Goal: Task Accomplishment & Management: Complete application form

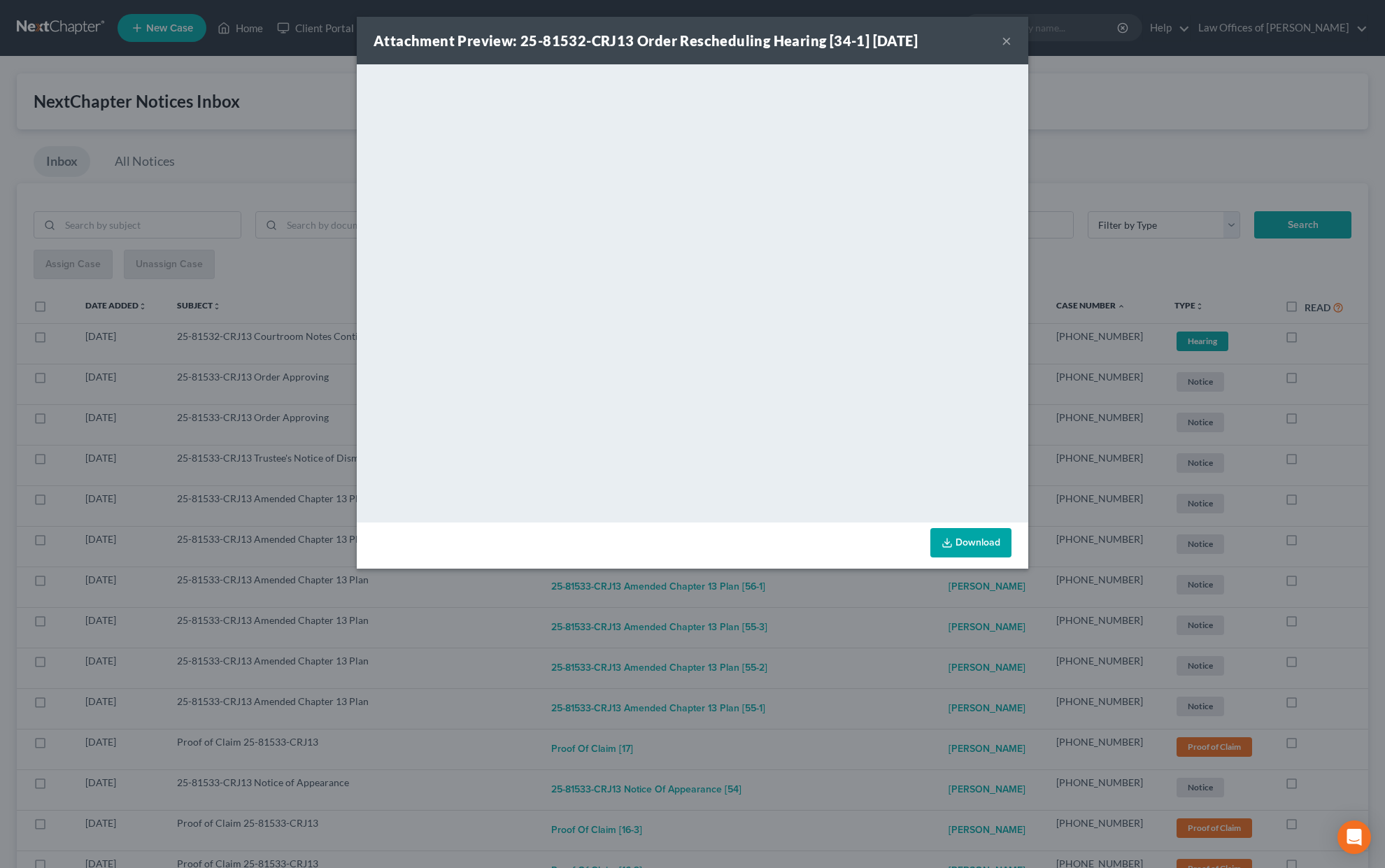
click at [1006, 40] on button "×" at bounding box center [1007, 41] width 9 height 17
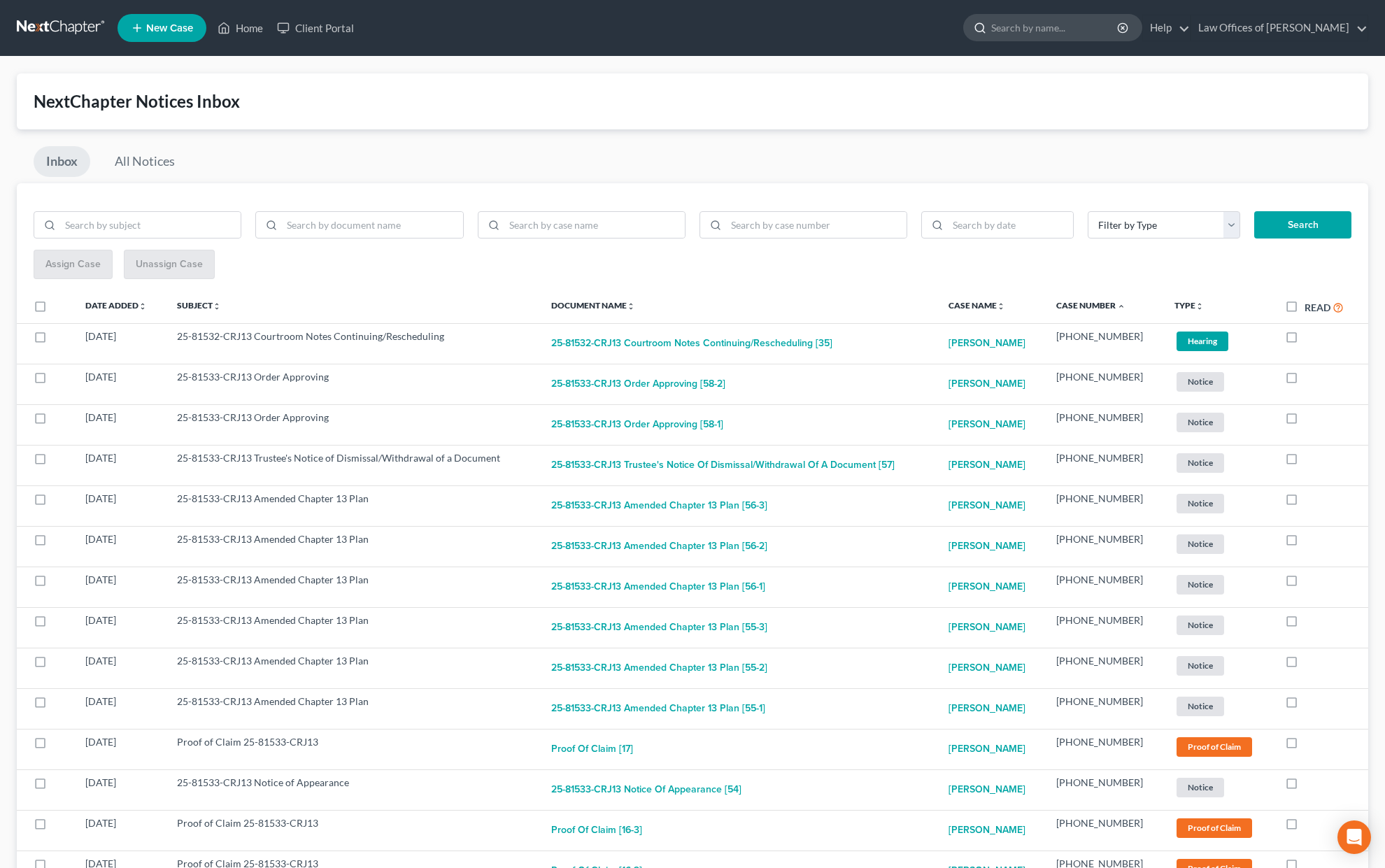
click at [1027, 34] on input "search" at bounding box center [1056, 27] width 128 height 25
type input "[PERSON_NAME]"
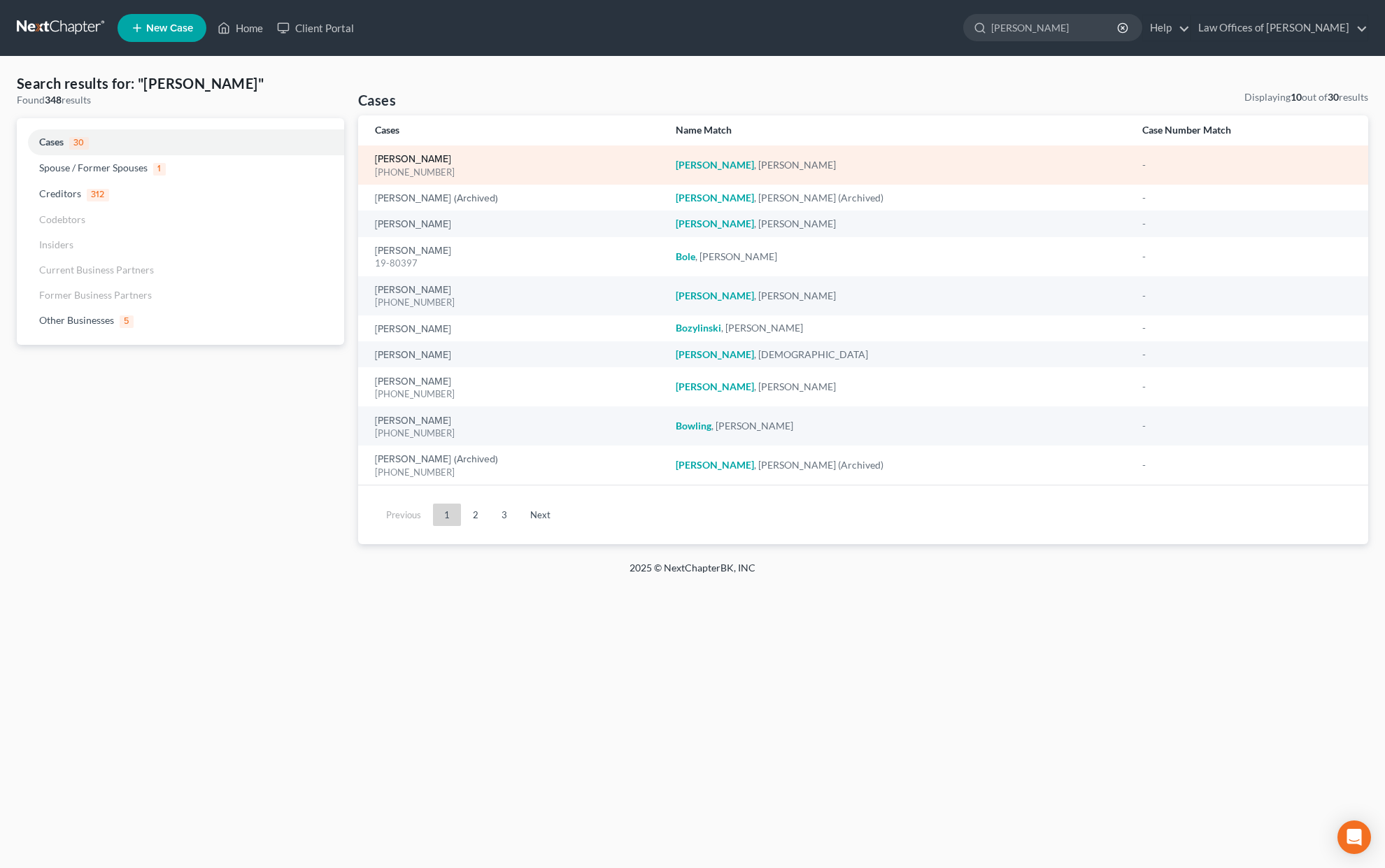
click at [428, 155] on link "[PERSON_NAME]" at bounding box center [412, 159] width 76 height 9
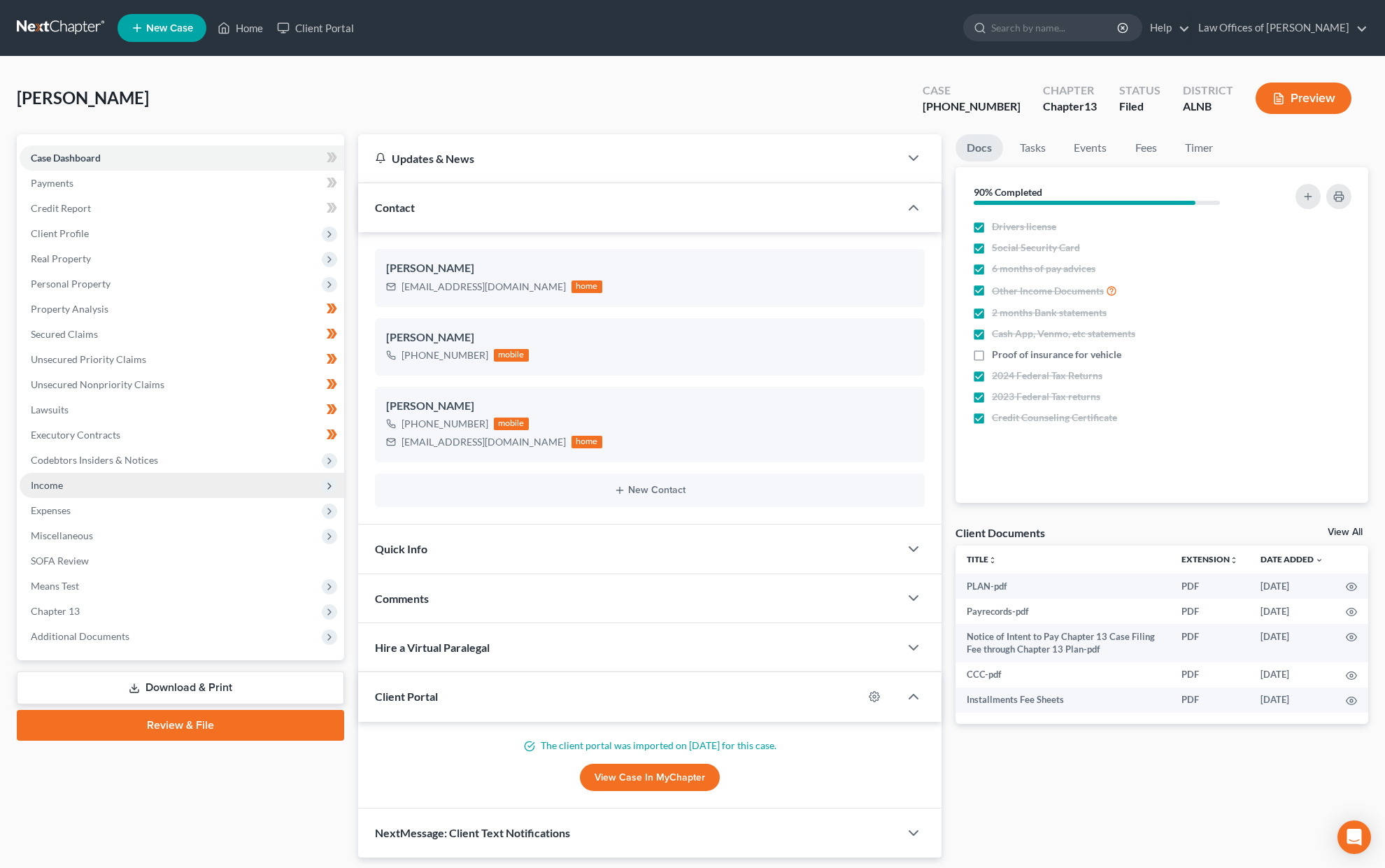
click at [67, 473] on span "Income" at bounding box center [182, 485] width 325 height 25
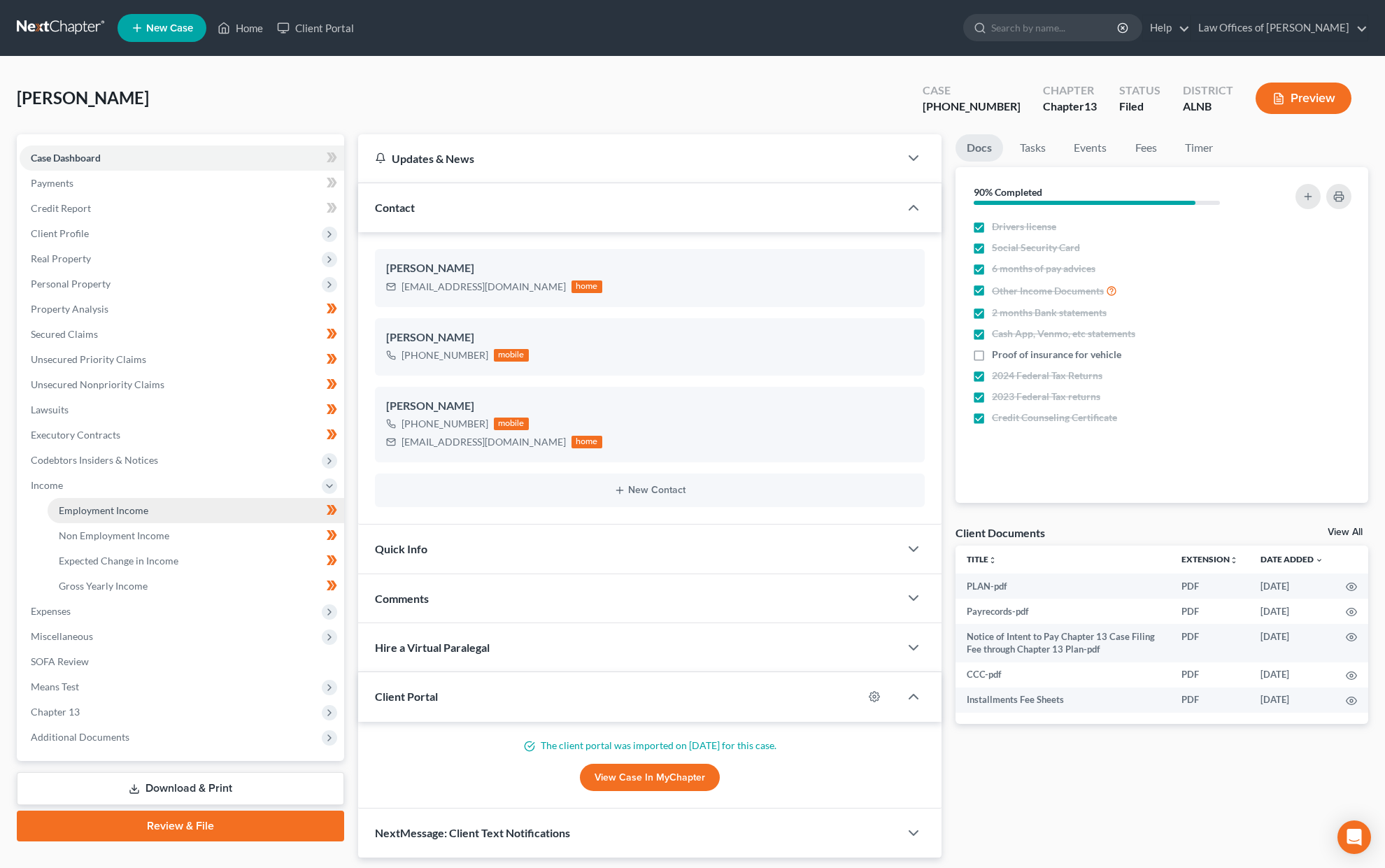
click at [86, 505] on span "Employment Income" at bounding box center [103, 510] width 90 height 12
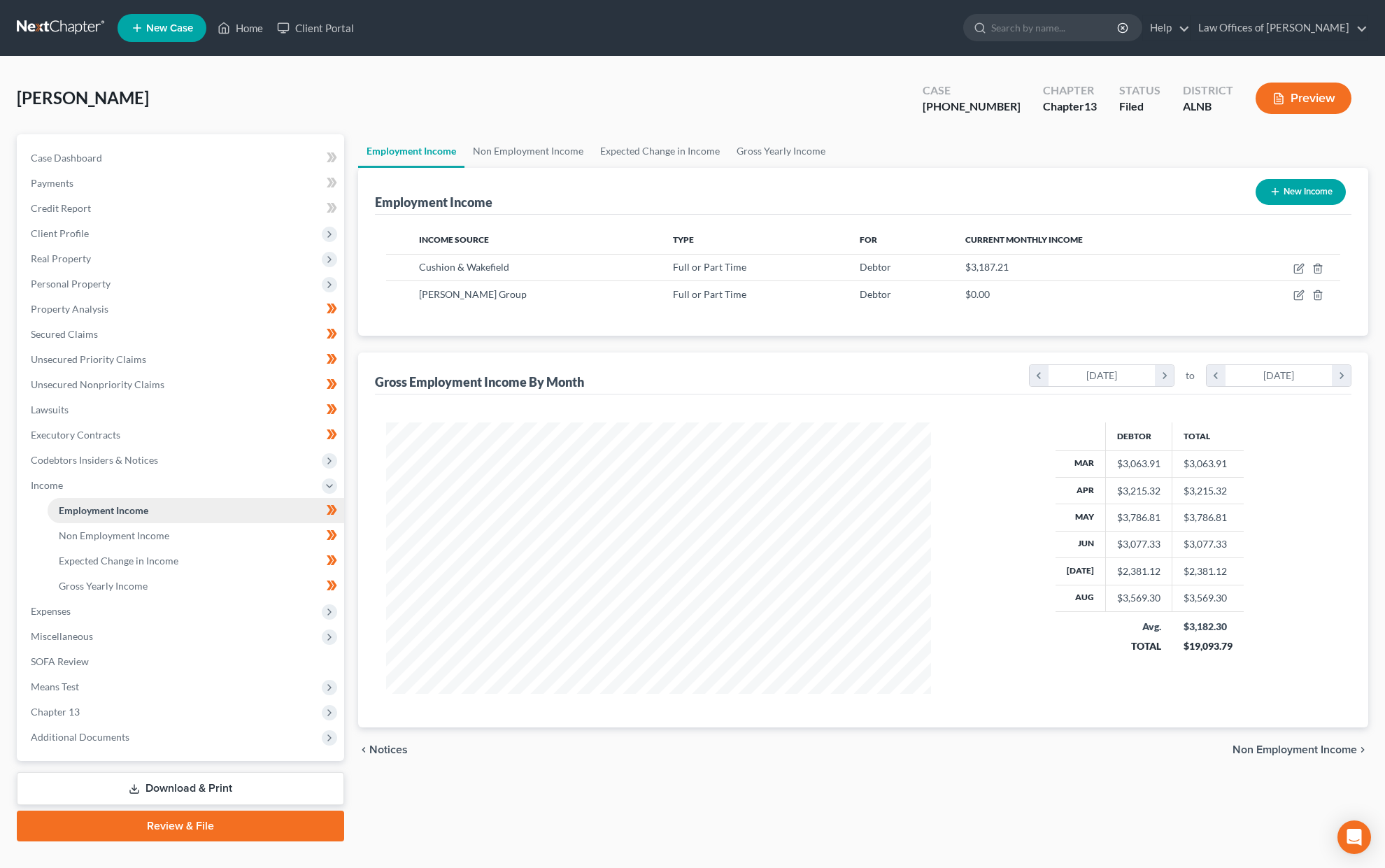
scroll to position [272, 573]
click at [1298, 268] on icon "button" at bounding box center [1300, 267] width 7 height 7
select select "0"
select select "3"
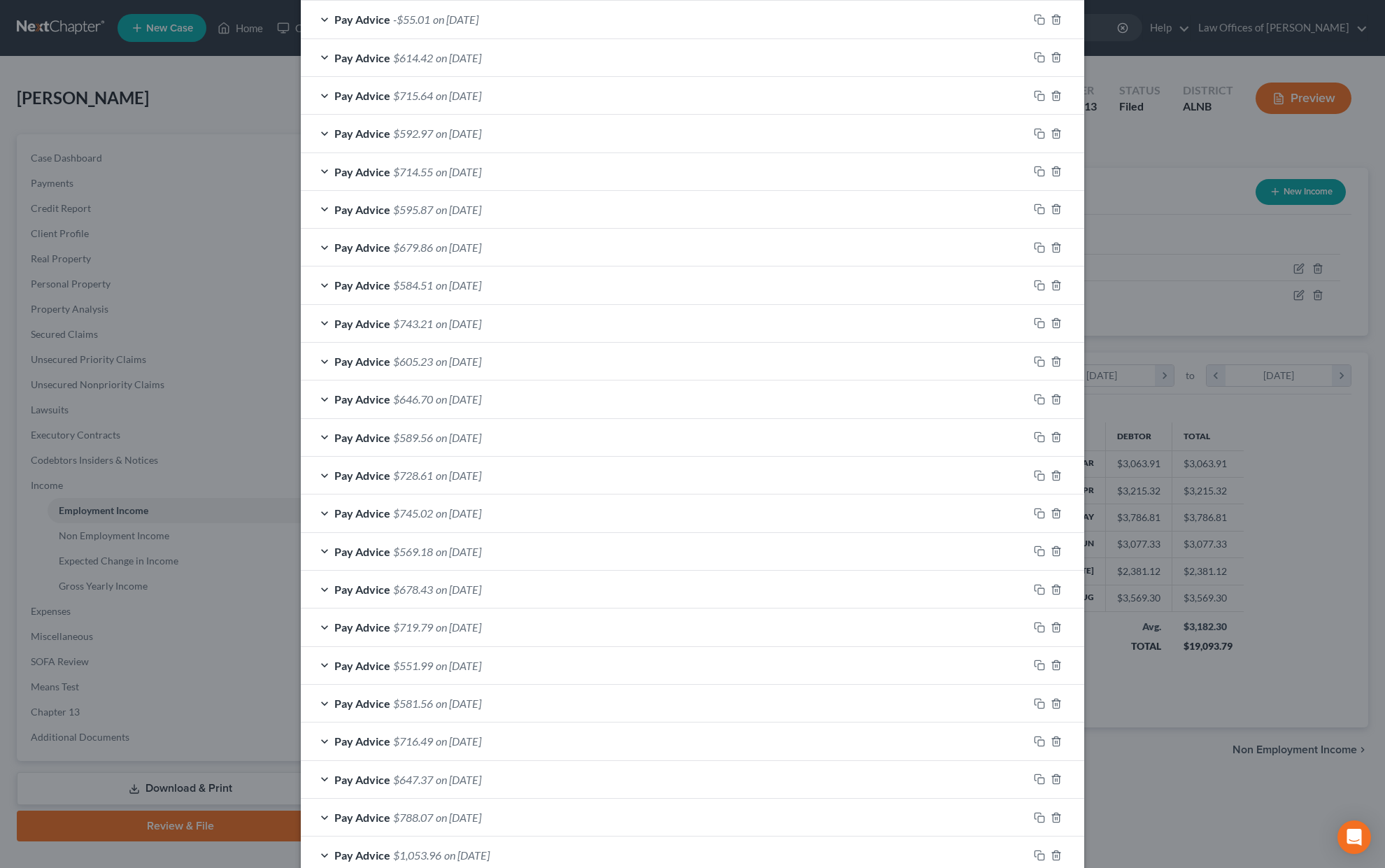
scroll to position [835, 0]
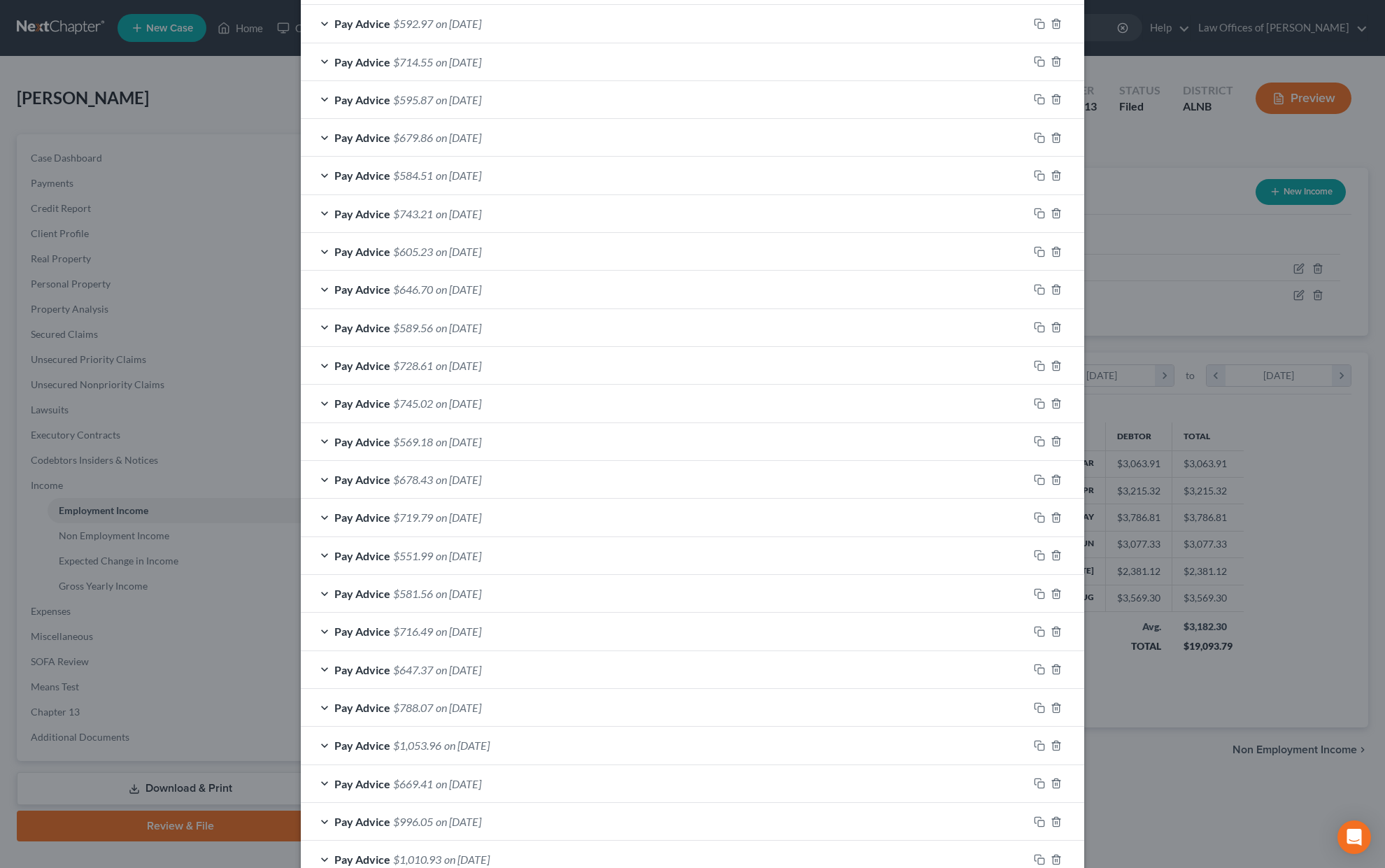
click at [1154, 389] on div "Edit Income Source × Employment Type * Select Full or [DEMOGRAPHIC_DATA] Employ…" at bounding box center [692, 434] width 1385 height 868
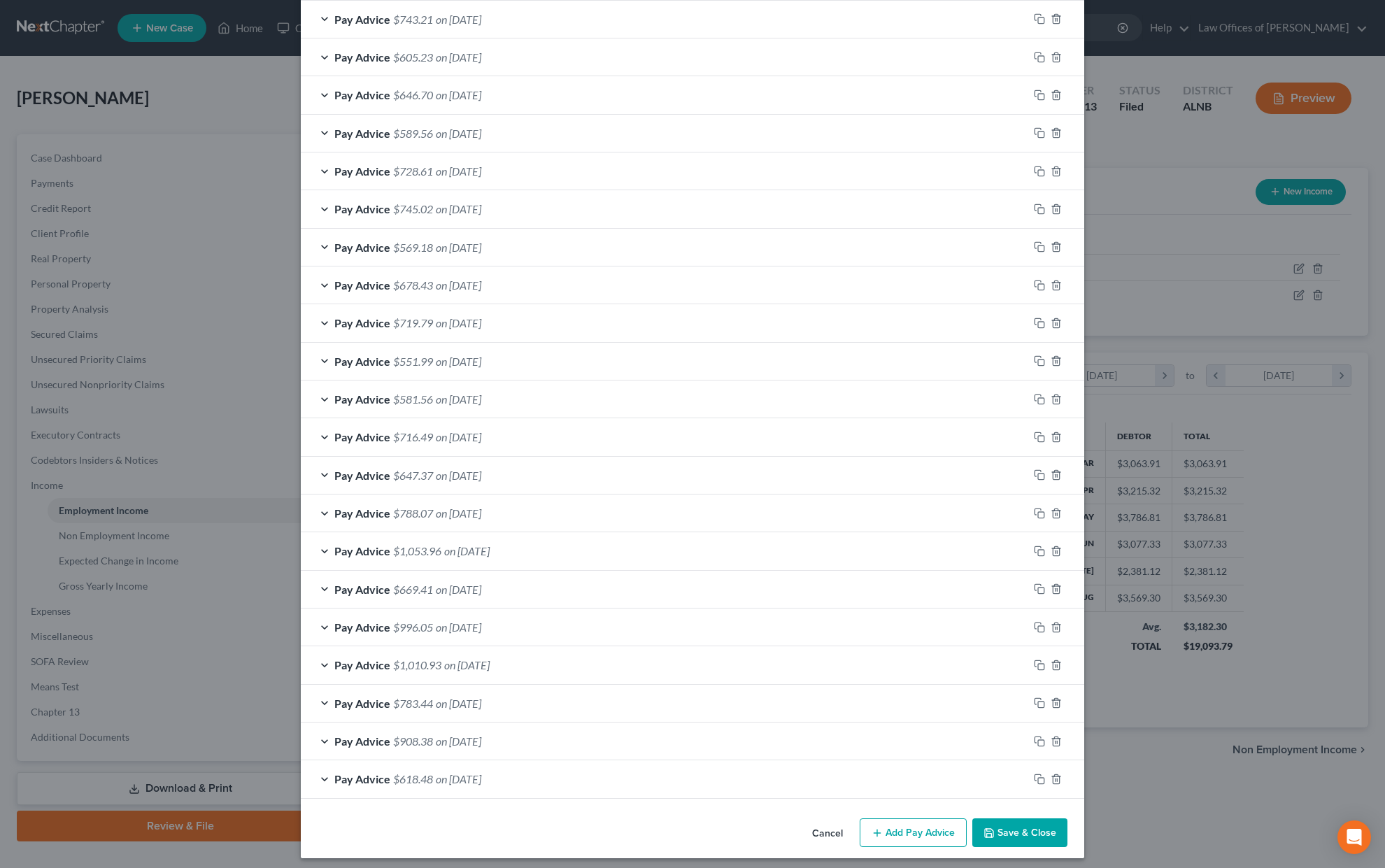
scroll to position [1028, 0]
click at [1013, 820] on button "Save & Close" at bounding box center [1020, 834] width 95 height 29
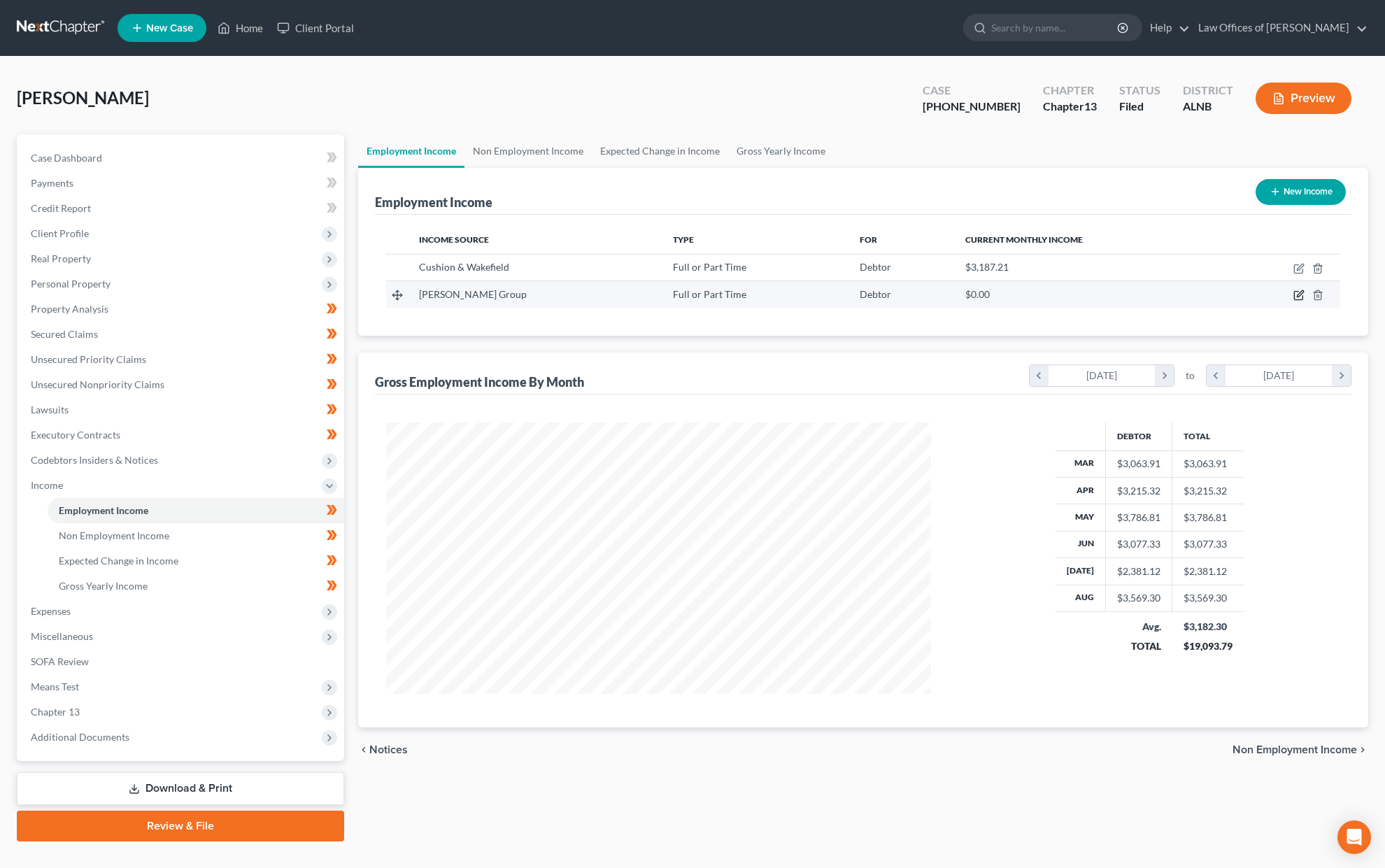
click at [1301, 292] on icon "button" at bounding box center [1300, 293] width 7 height 7
select select "0"
select select "36"
select select "2"
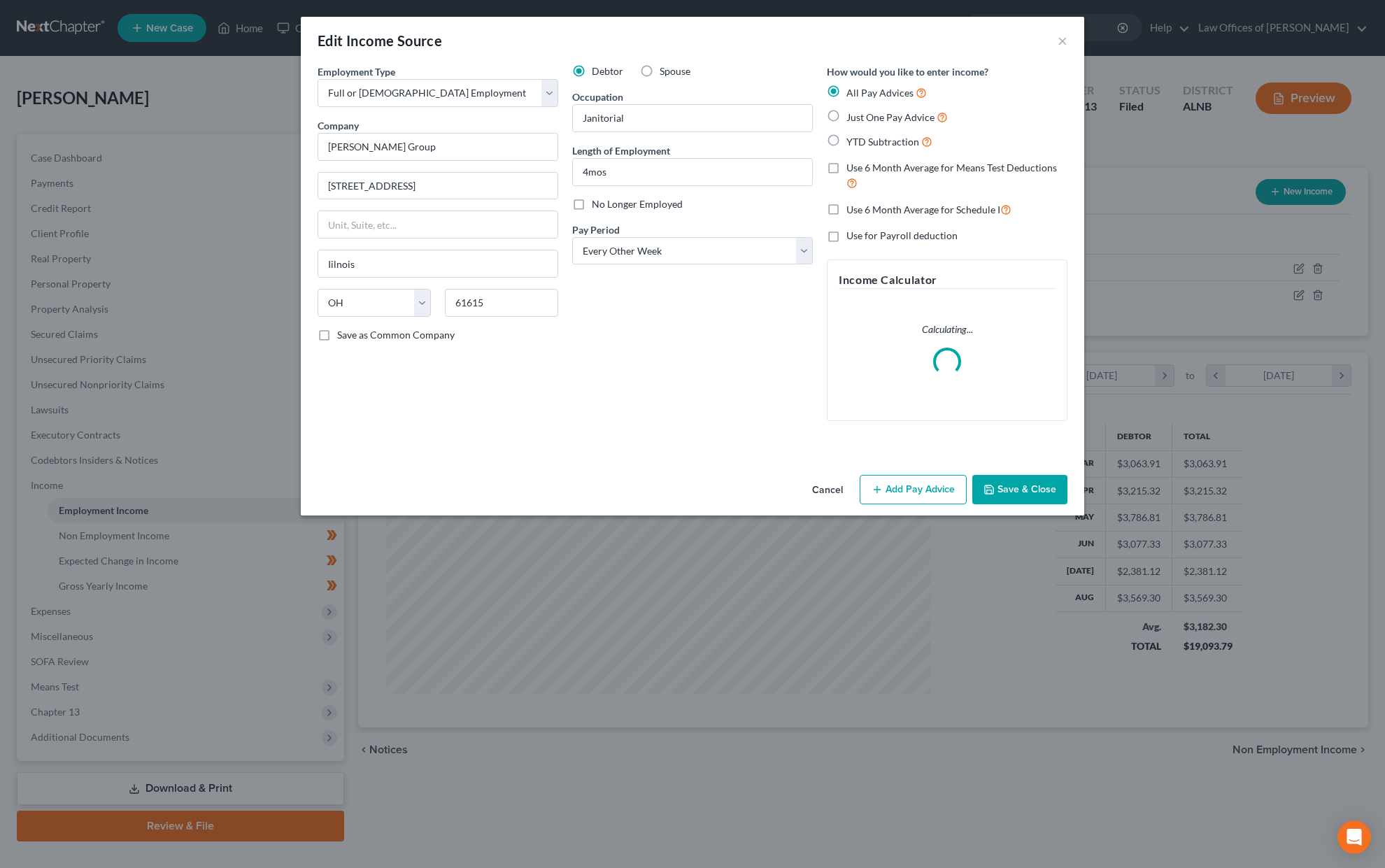
click at [884, 111] on span "Just One Pay Advice" at bounding box center [890, 117] width 88 height 12
click at [861, 111] on input "Just One Pay Advice" at bounding box center [857, 114] width 9 height 9
radio input "true"
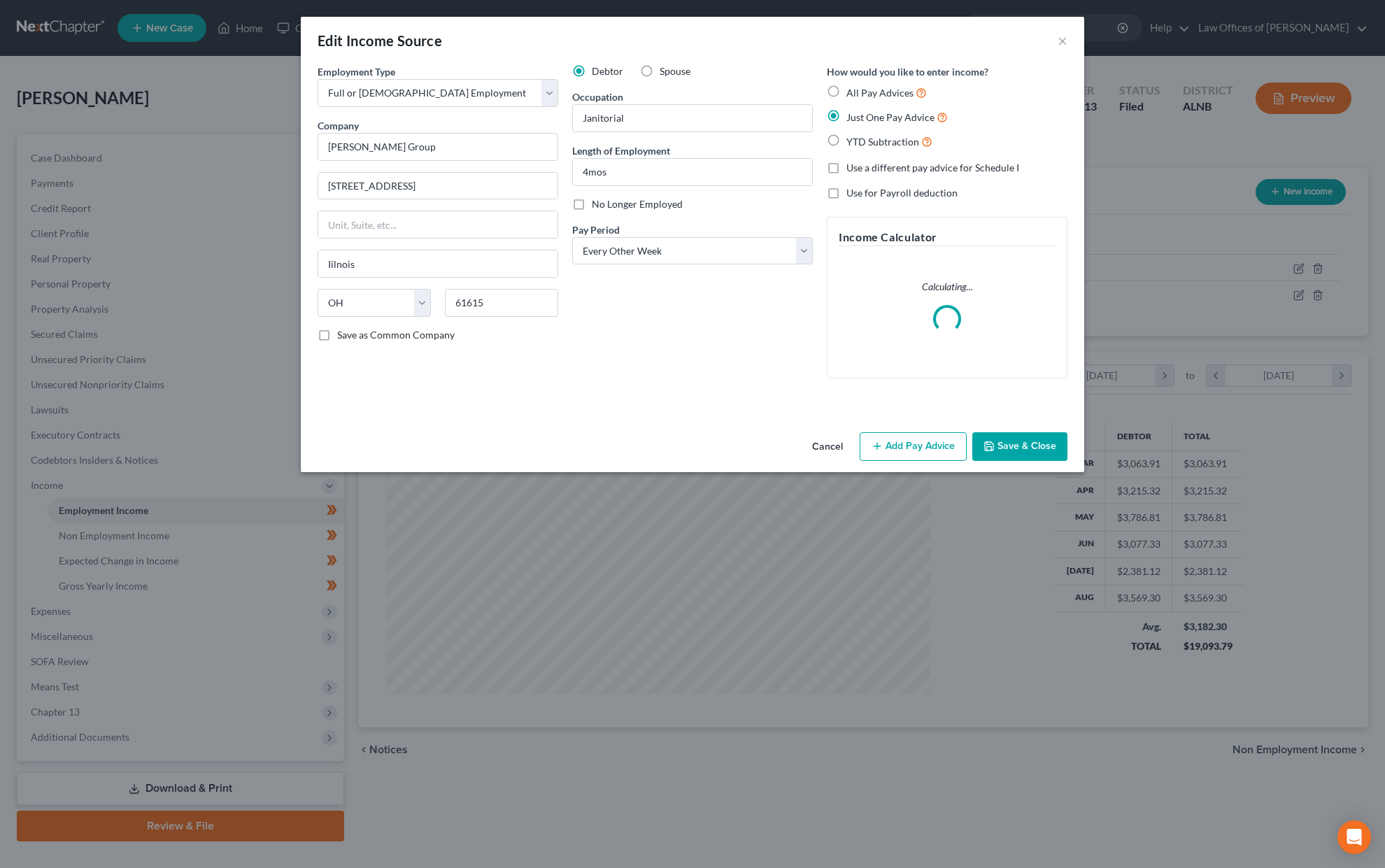
click at [884, 111] on span "Just One Pay Advice" at bounding box center [890, 117] width 88 height 12
click at [861, 111] on input "Just One Pay Advice" at bounding box center [857, 114] width 9 height 9
click at [898, 89] on span "All Pay Advices" at bounding box center [879, 92] width 67 height 12
click at [861, 89] on input "All Pay Advices" at bounding box center [857, 90] width 9 height 9
radio input "true"
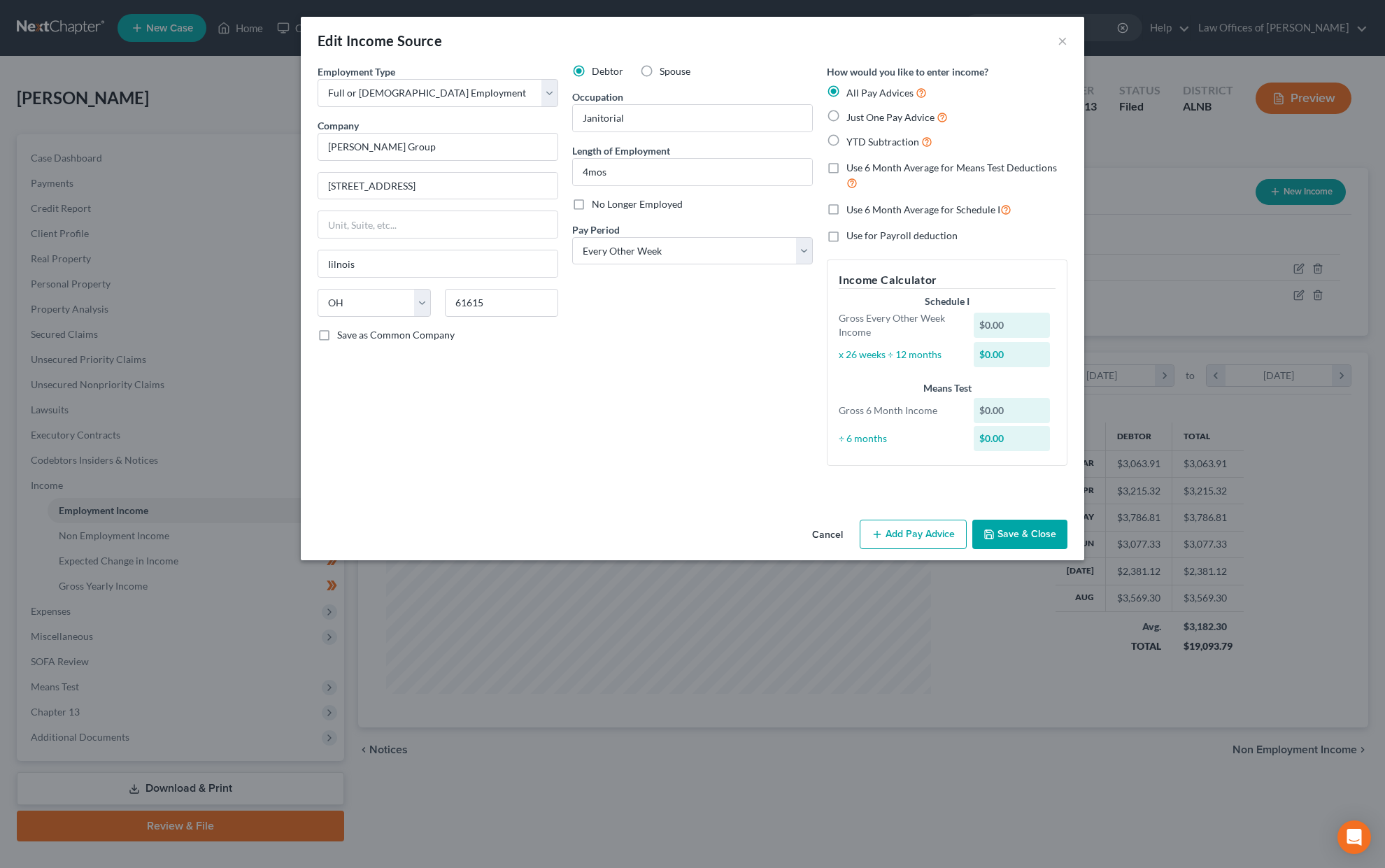
click at [915, 487] on div "Edit Income Source × Employment Type * Select Full or [DEMOGRAPHIC_DATA] Employ…" at bounding box center [692, 289] width 784 height 543
click at [910, 524] on button "Add Pay Advice" at bounding box center [912, 534] width 107 height 29
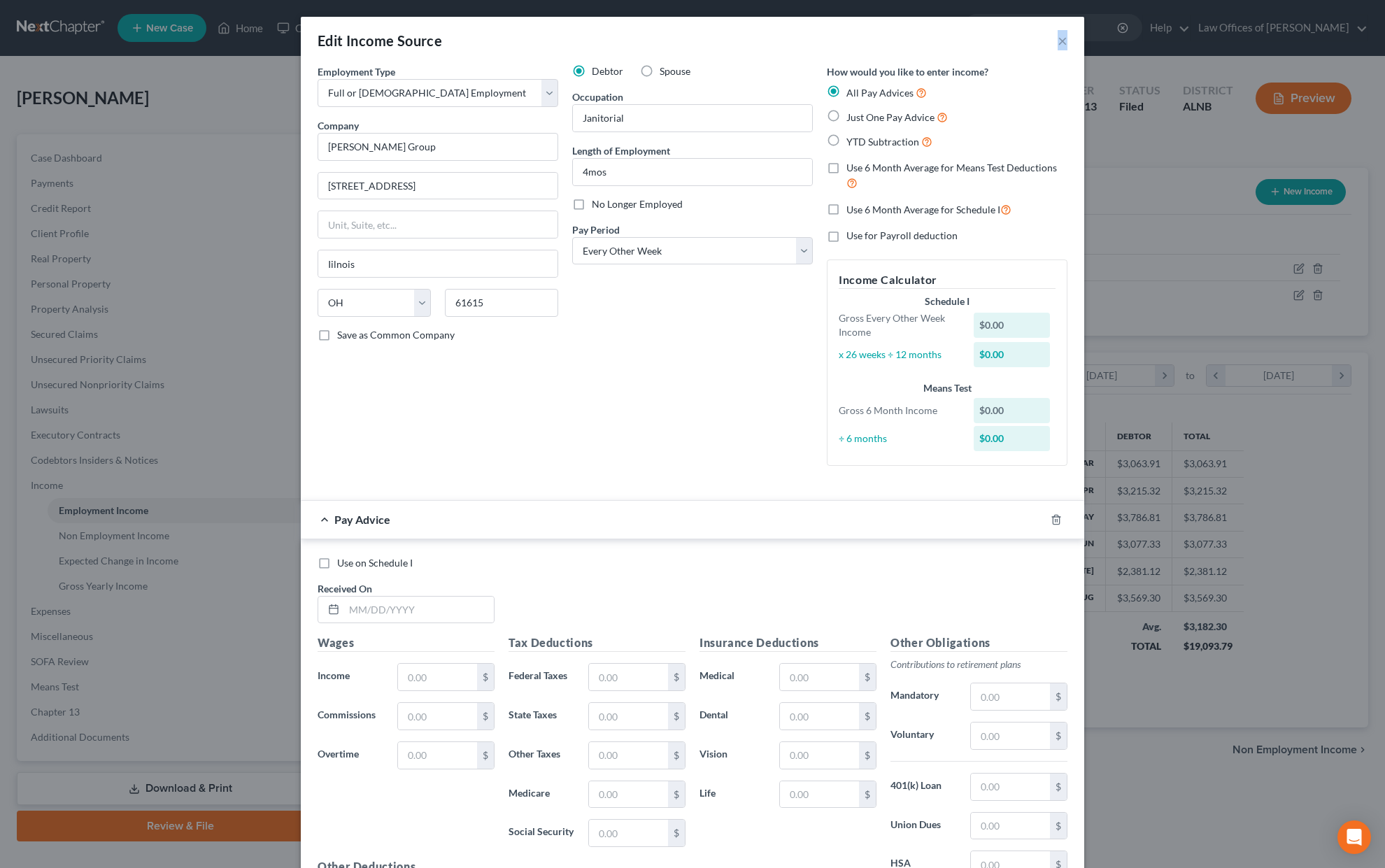
drag, startPoint x: 489, startPoint y: 47, endPoint x: 776, endPoint y: 50, distance: 287.0
click at [776, 50] on div "Edit Income Source ×" at bounding box center [692, 41] width 784 height 47
drag, startPoint x: 651, startPoint y: 33, endPoint x: 776, endPoint y: 33, distance: 125.0
click at [781, 35] on div "Edit Income Source ×" at bounding box center [692, 41] width 784 height 47
click at [403, 597] on input "text" at bounding box center [419, 610] width 150 height 26
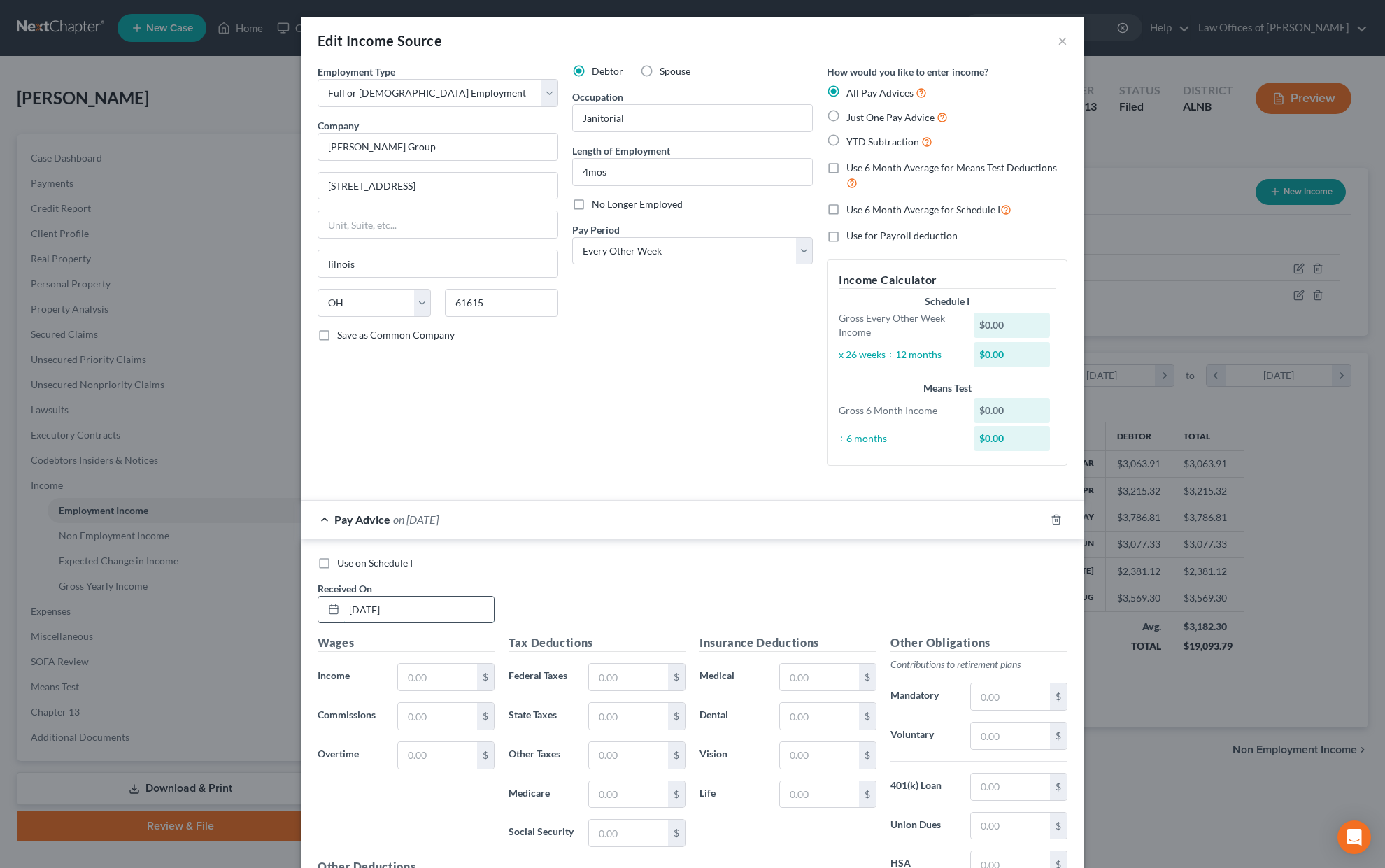
type input "[DATE]"
type input "700"
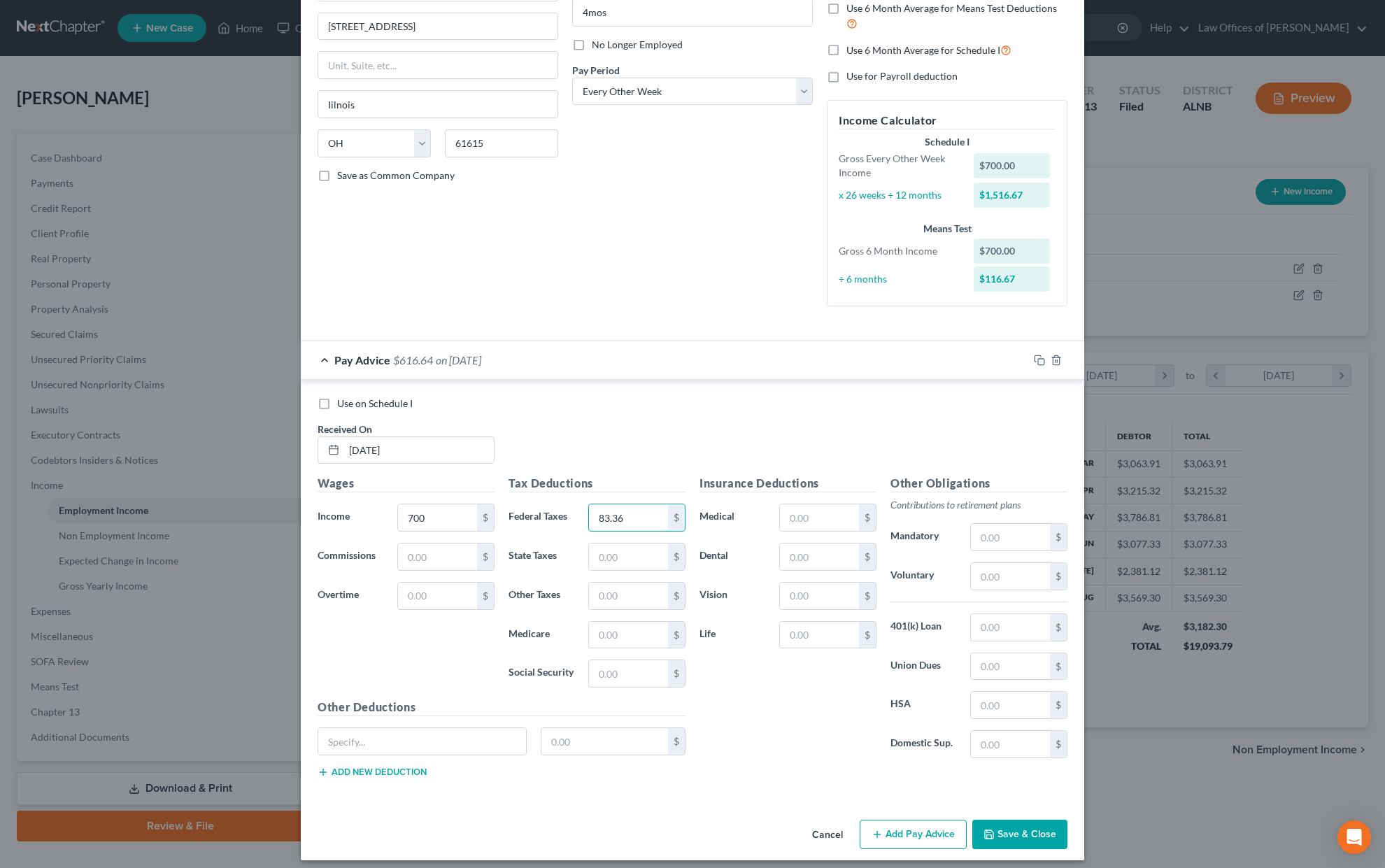
scroll to position [159, 0]
type input "83.36"
click at [841, 830] on button "Cancel" at bounding box center [827, 836] width 53 height 28
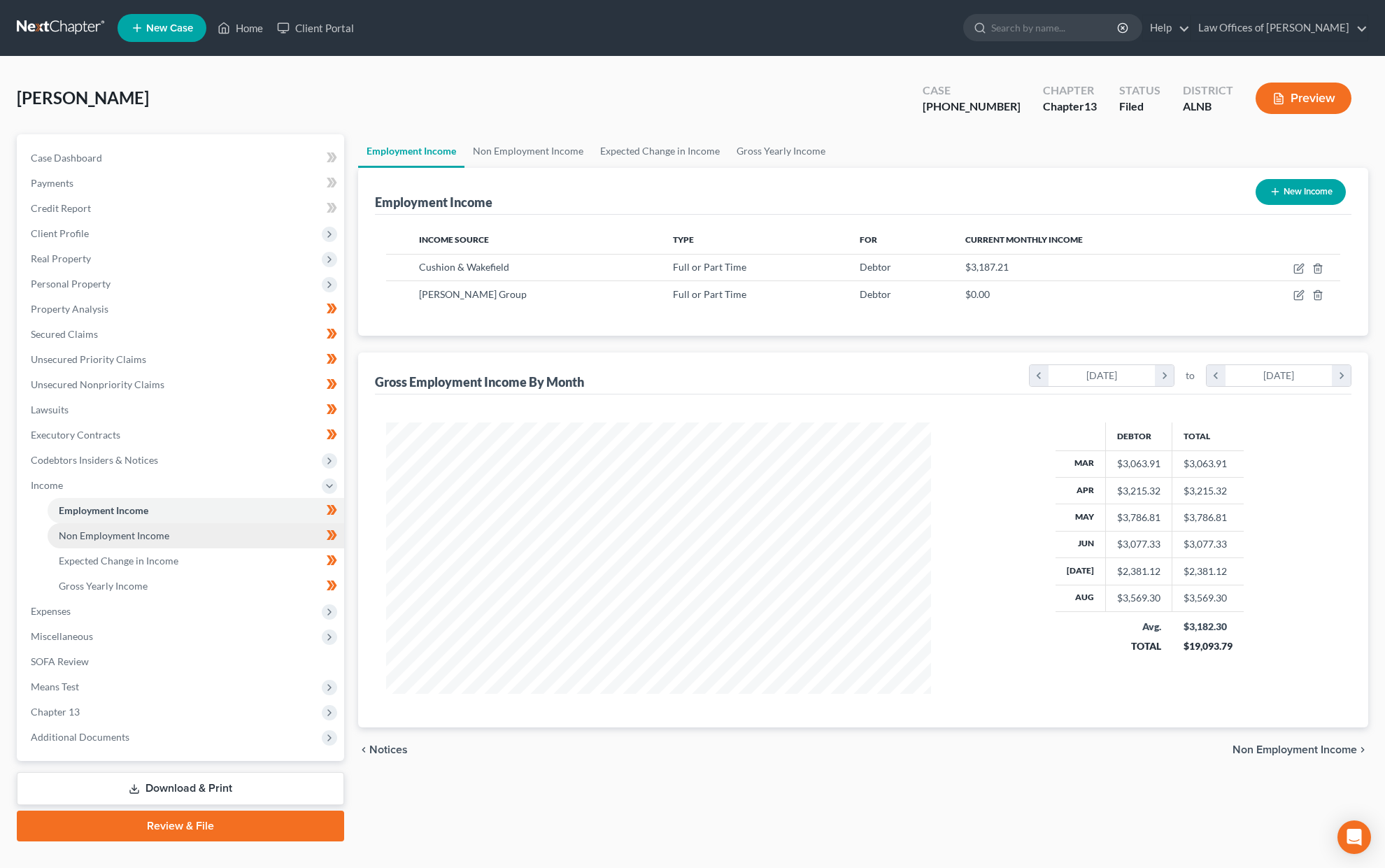
click at [115, 529] on span "Non Employment Income" at bounding box center [113, 535] width 110 height 12
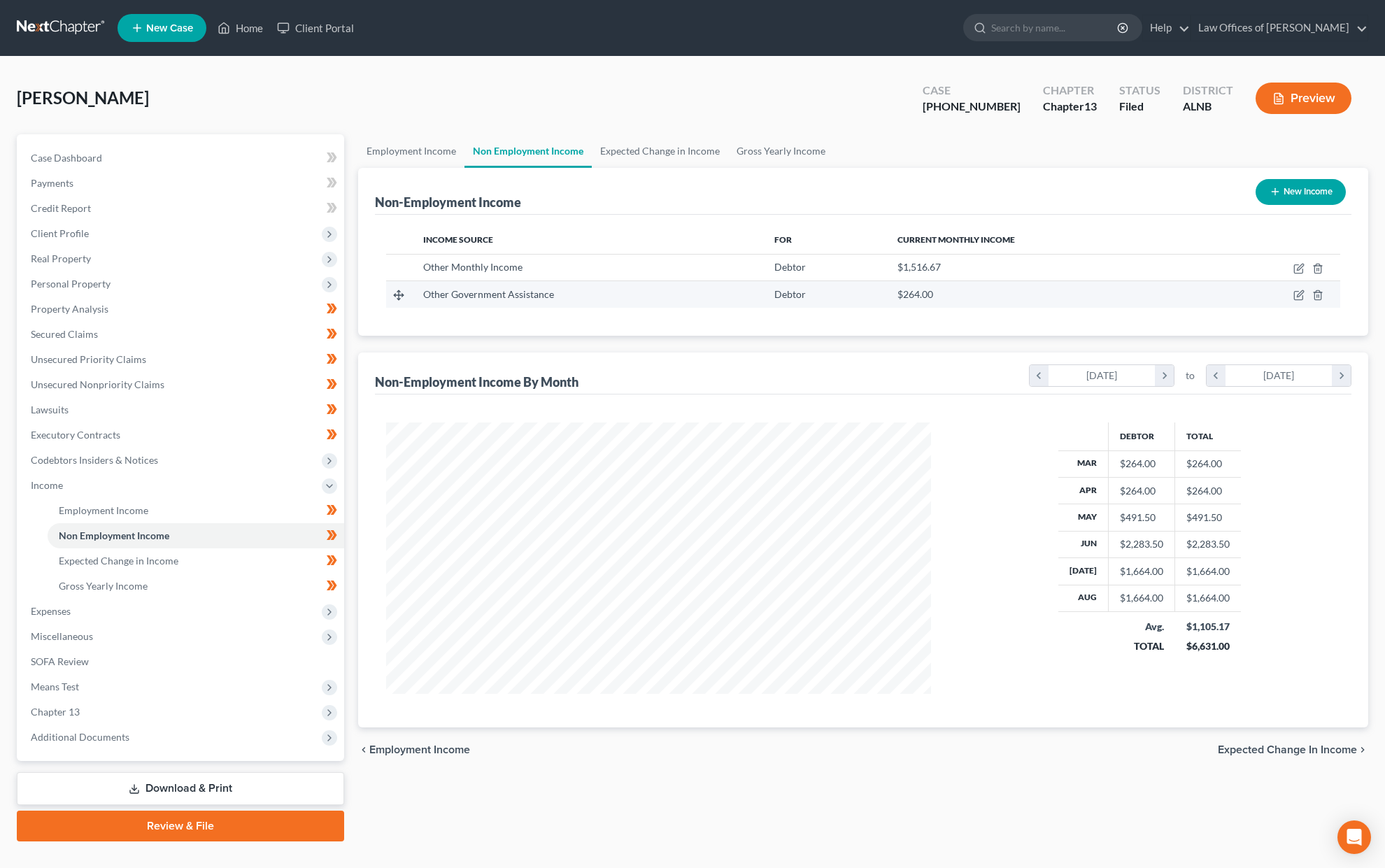
scroll to position [272, 573]
click at [1298, 294] on icon "button" at bounding box center [1300, 293] width 7 height 7
select select "5"
select select "0"
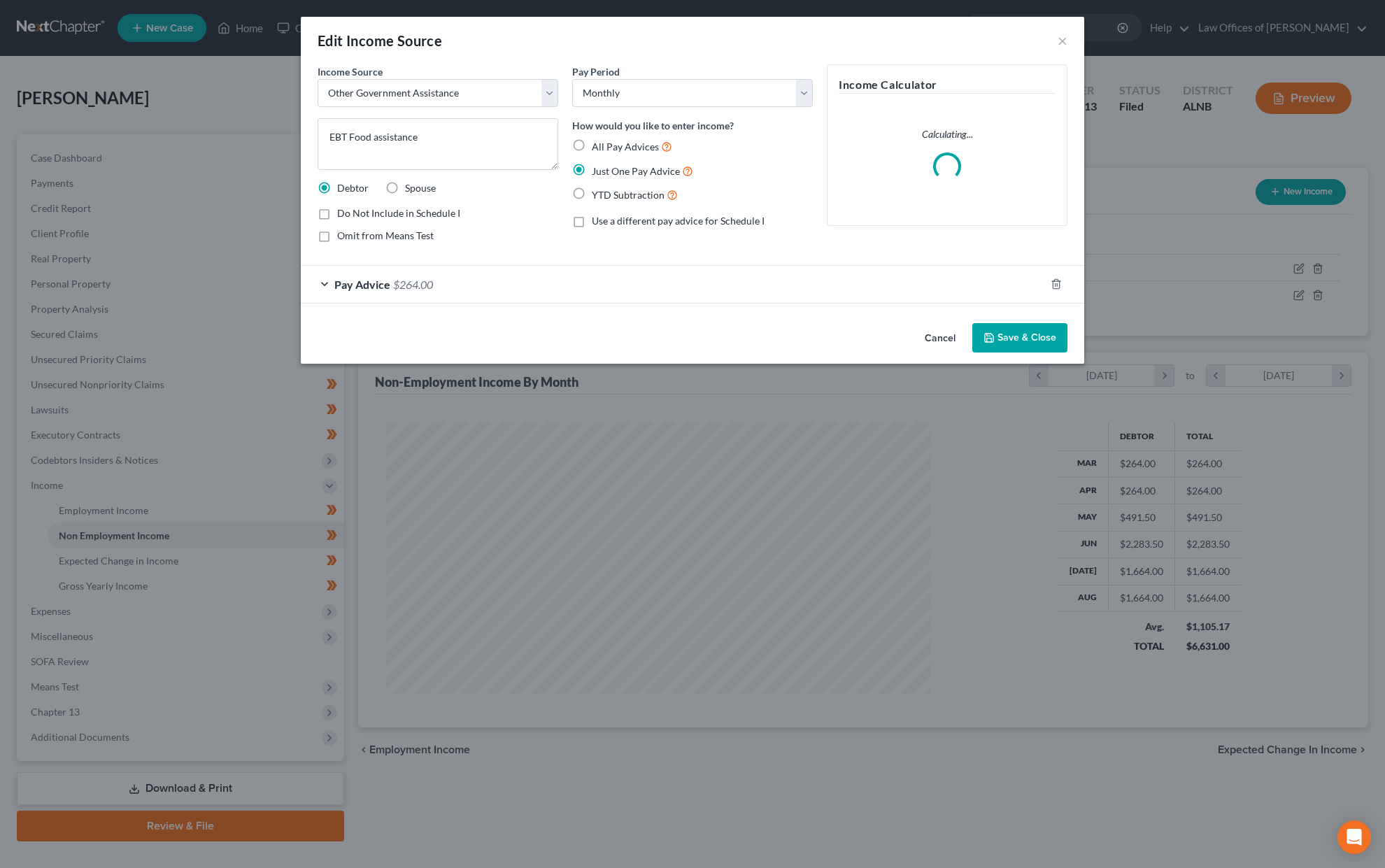
click at [1035, 351] on button "Save & Close" at bounding box center [1020, 338] width 95 height 29
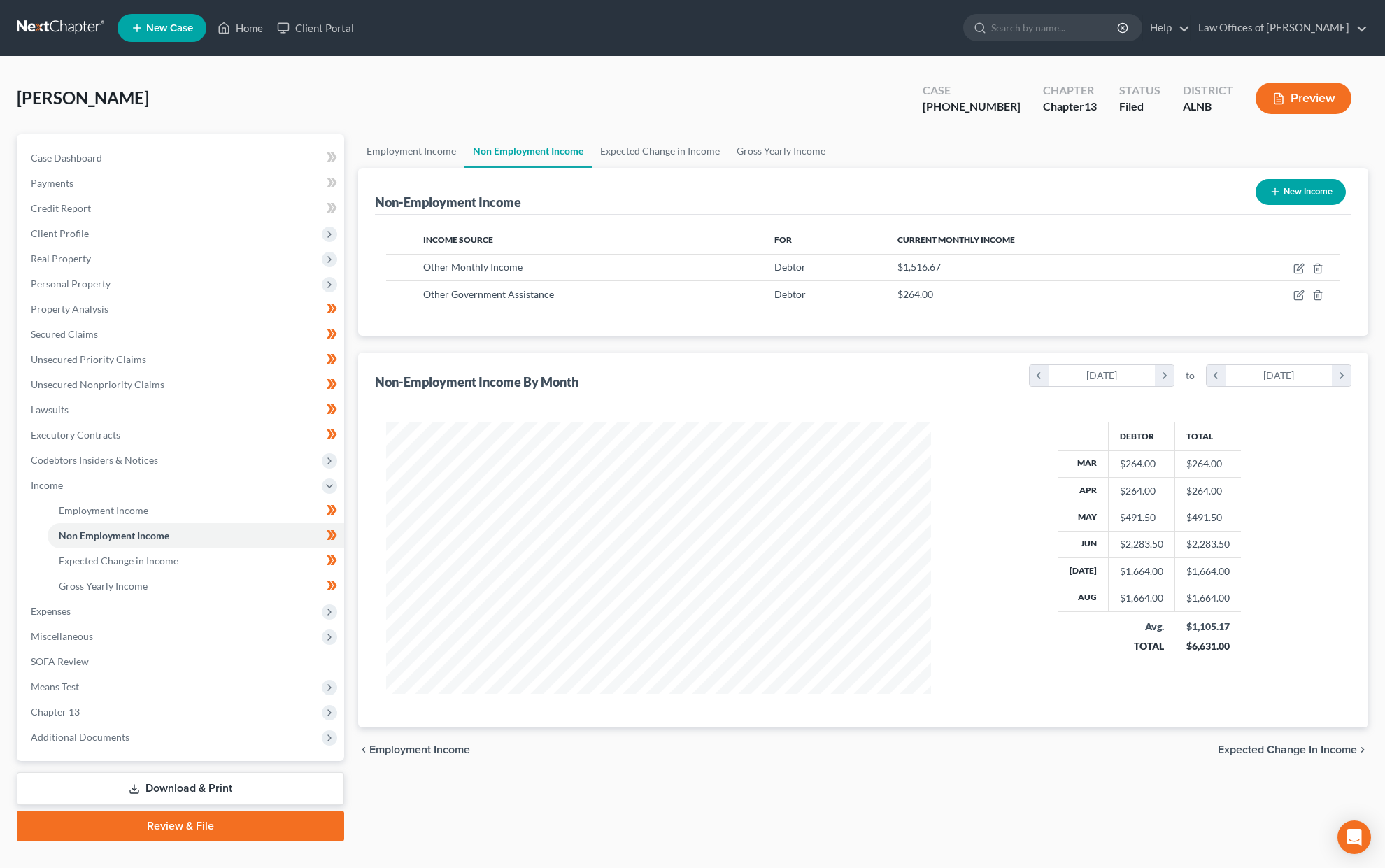
click at [1304, 192] on button "New Income" at bounding box center [1301, 192] width 91 height 25
select select "0"
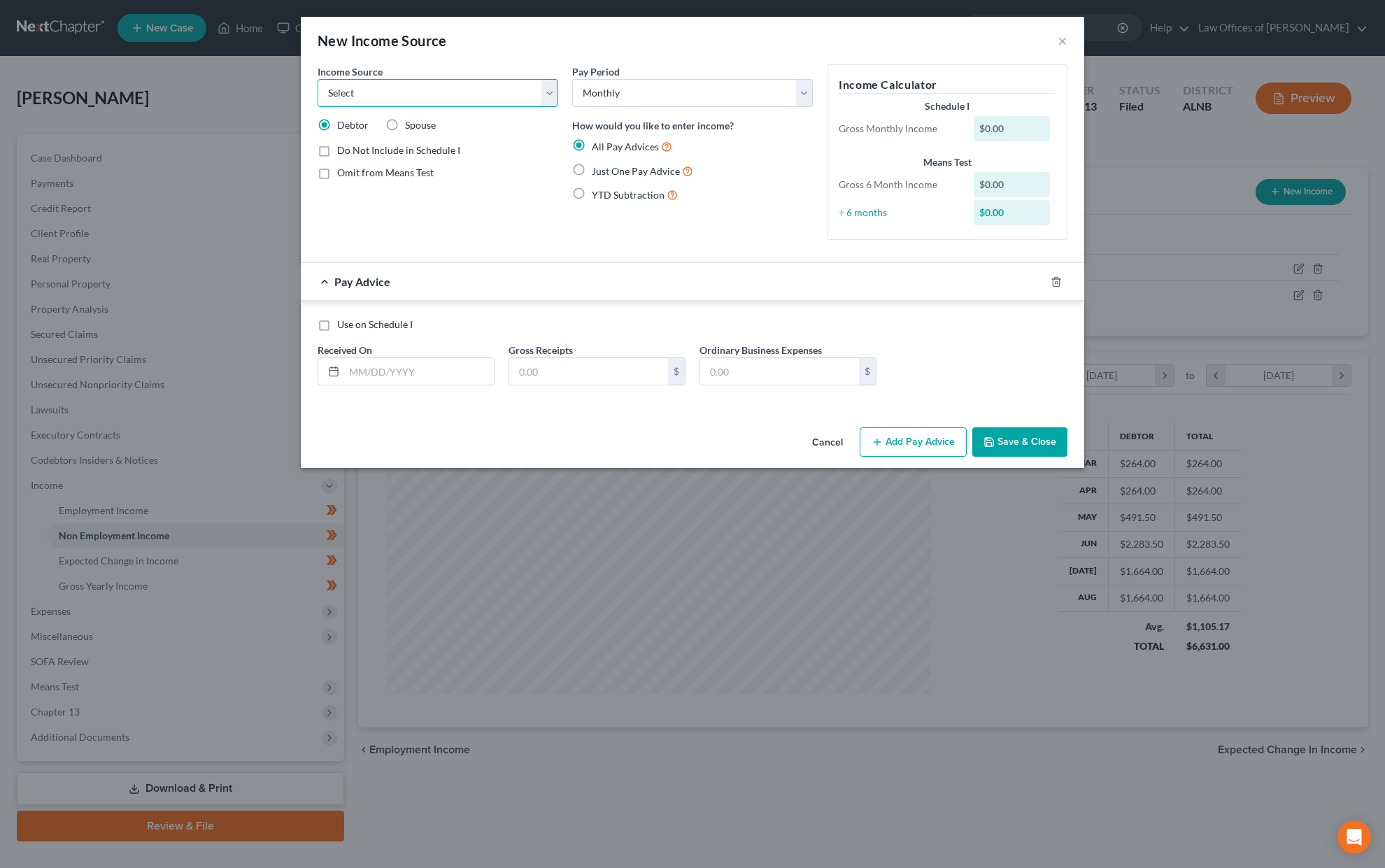
select select "4"
click at [436, 185] on div "Income Source * Select Unemployment Disability (from employer) Pension Retireme…" at bounding box center [438, 158] width 255 height 187
click at [425, 195] on span "Show on Means Test for informational purposes only" at bounding box center [440, 205] width 207 height 27
click at [352, 195] on input "Show on Means Test for informational purposes only" at bounding box center [347, 195] width 9 height 9
checkbox input "true"
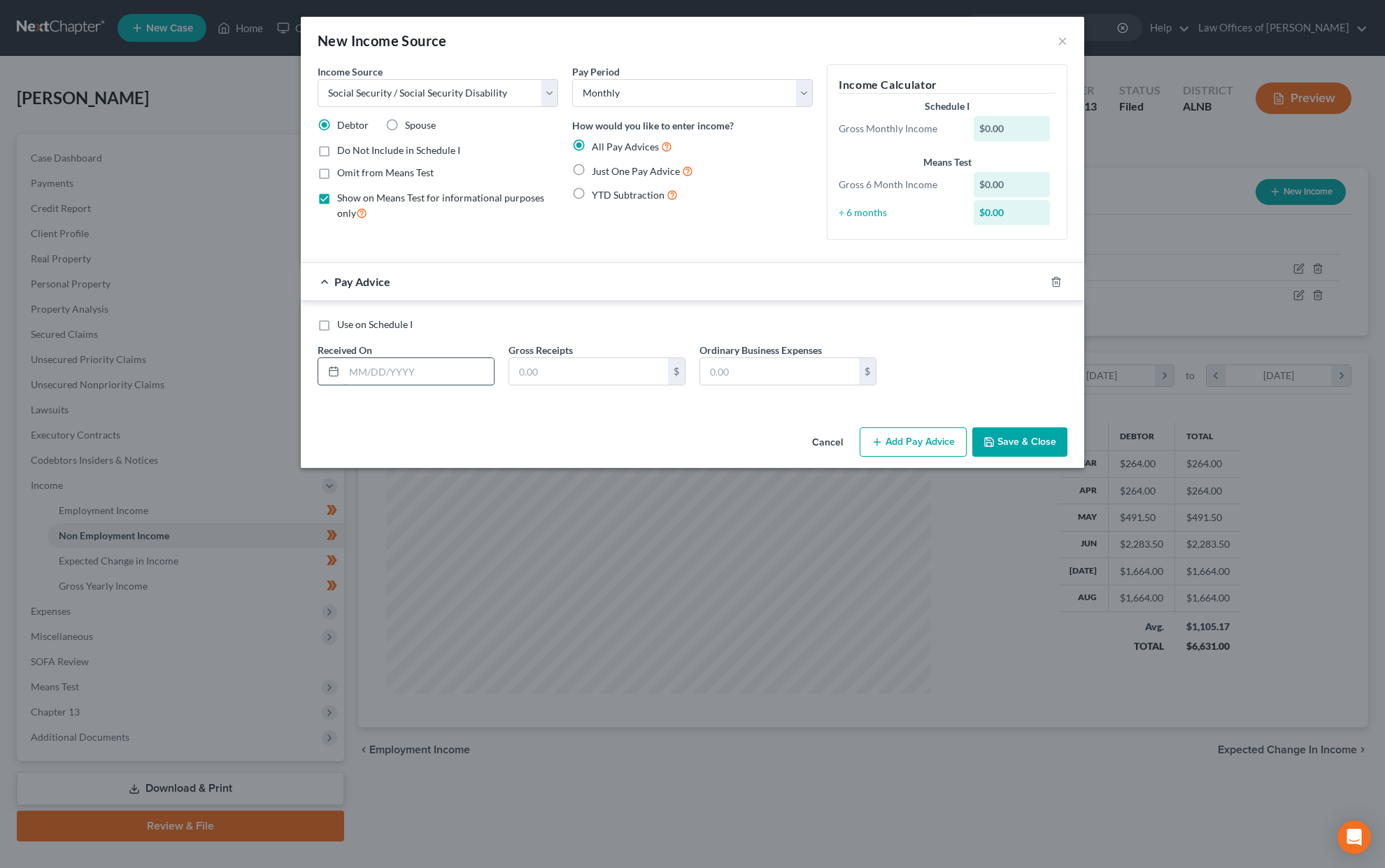
click at [371, 371] on input "text" at bounding box center [419, 372] width 150 height 26
click at [434, 359] on input "text" at bounding box center [419, 372] width 150 height 26
click at [663, 175] on label "Just One Pay Advice" at bounding box center [642, 171] width 102 height 16
click at [607, 172] on input "Just One Pay Advice" at bounding box center [602, 168] width 9 height 9
radio input "true"
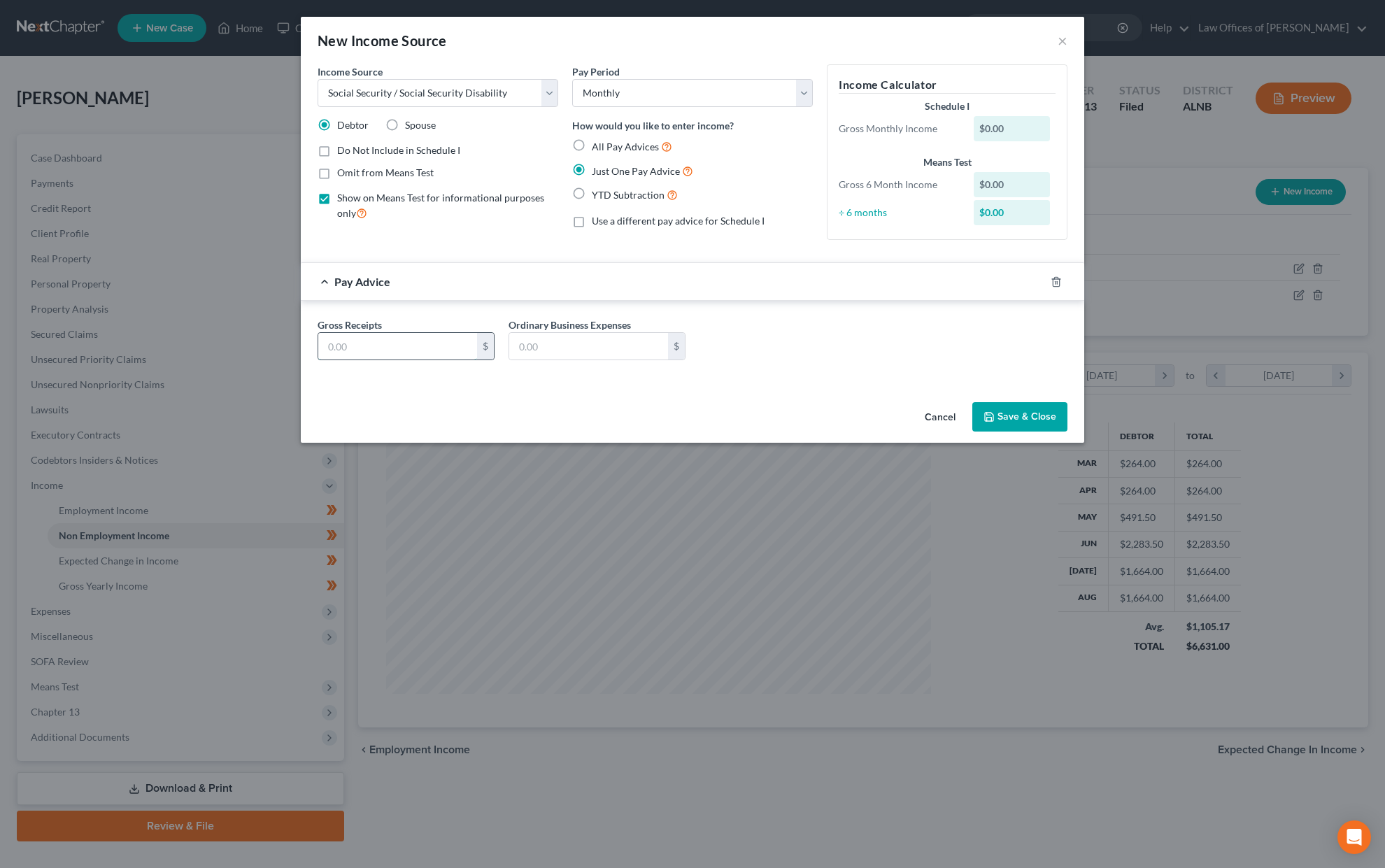
click at [360, 342] on input "text" at bounding box center [397, 346] width 159 height 26
type input "604.67"
click at [1021, 409] on button "Save & Close" at bounding box center [1020, 416] width 95 height 29
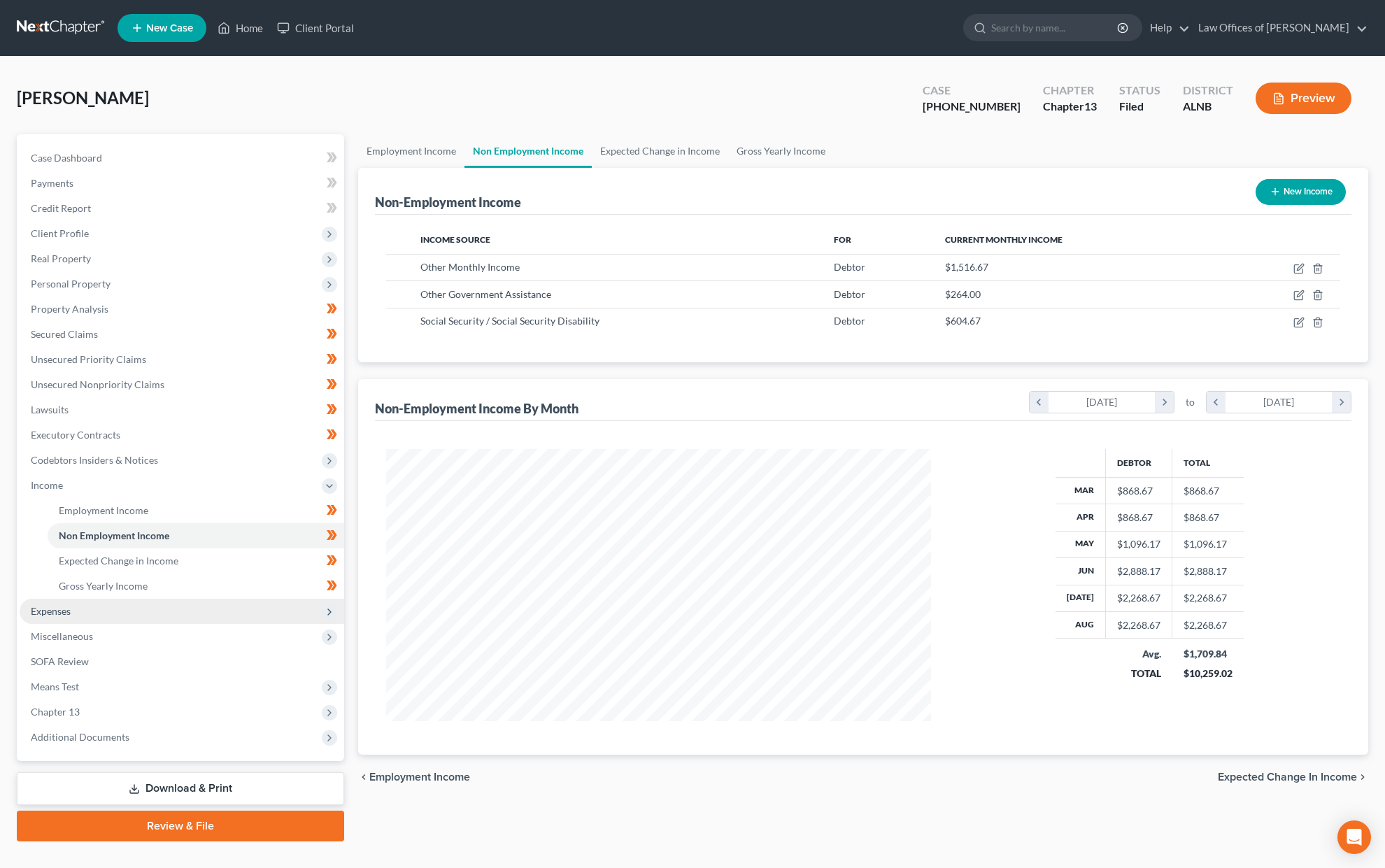
click at [48, 605] on span "Expenses" at bounding box center [51, 610] width 40 height 12
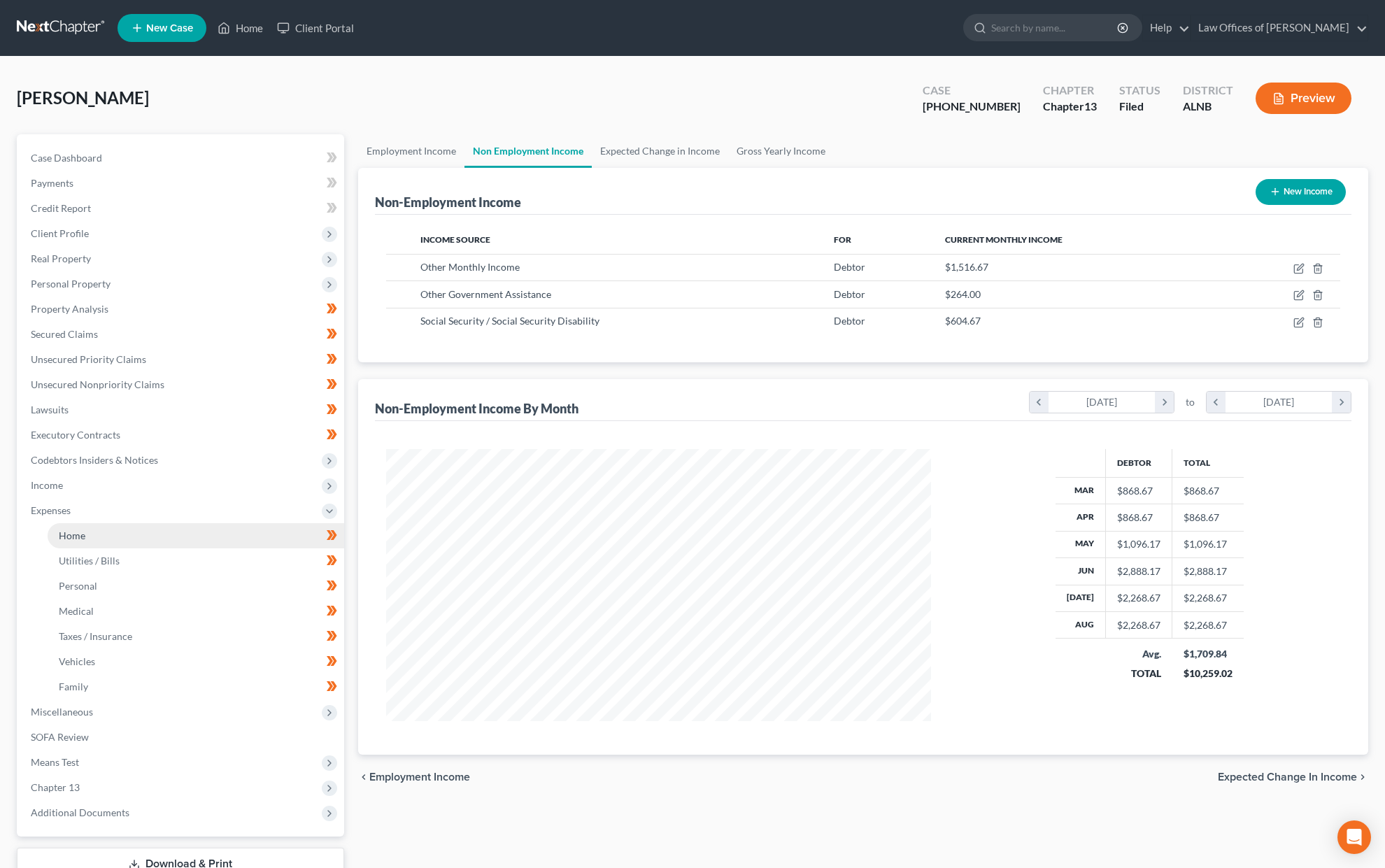
click at [72, 529] on span "Home" at bounding box center [72, 535] width 26 height 12
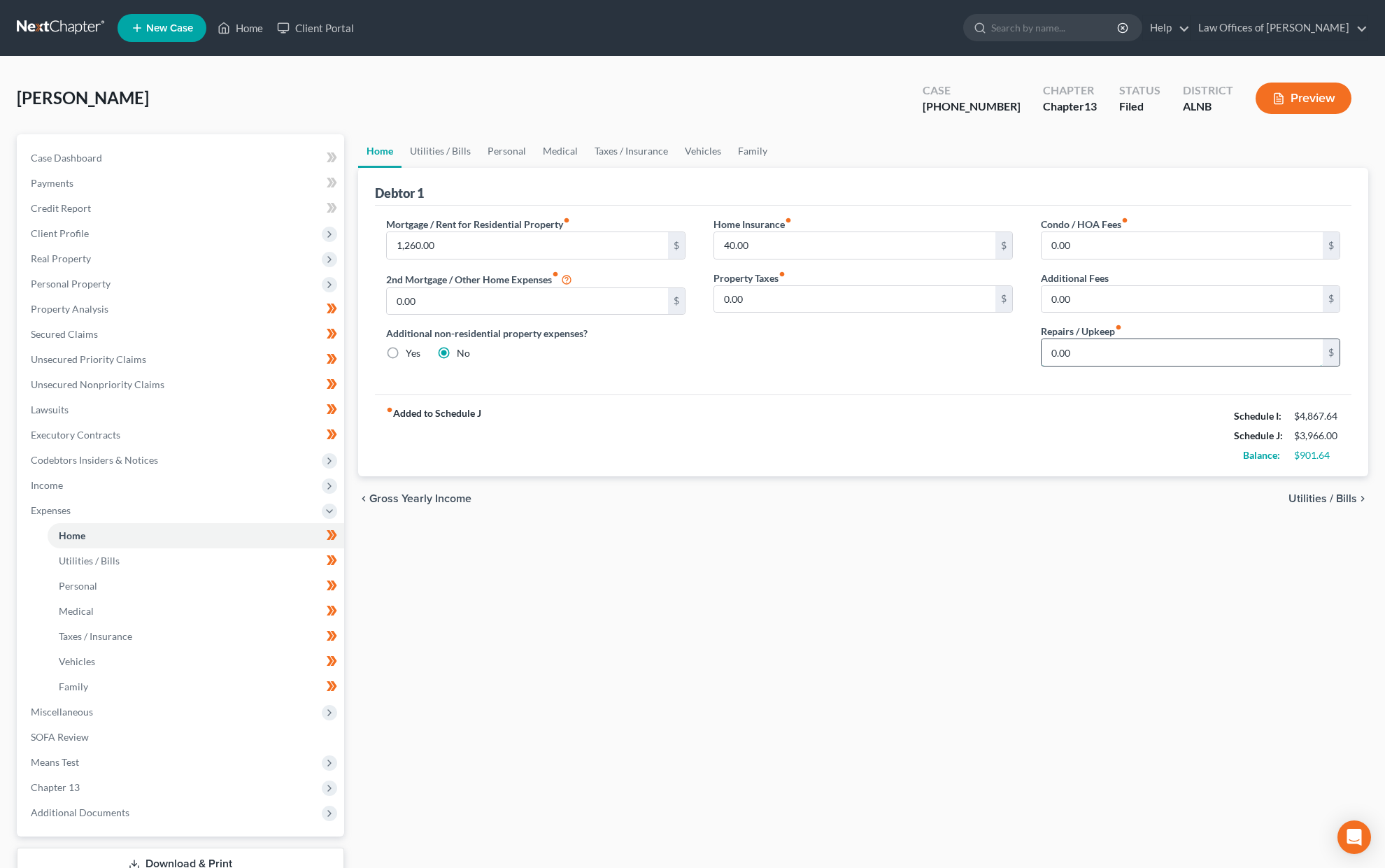
click at [1076, 351] on input "0.00" at bounding box center [1182, 353] width 281 height 26
type input "100"
click at [451, 160] on link "Utilities / Bills" at bounding box center [441, 151] width 77 height 34
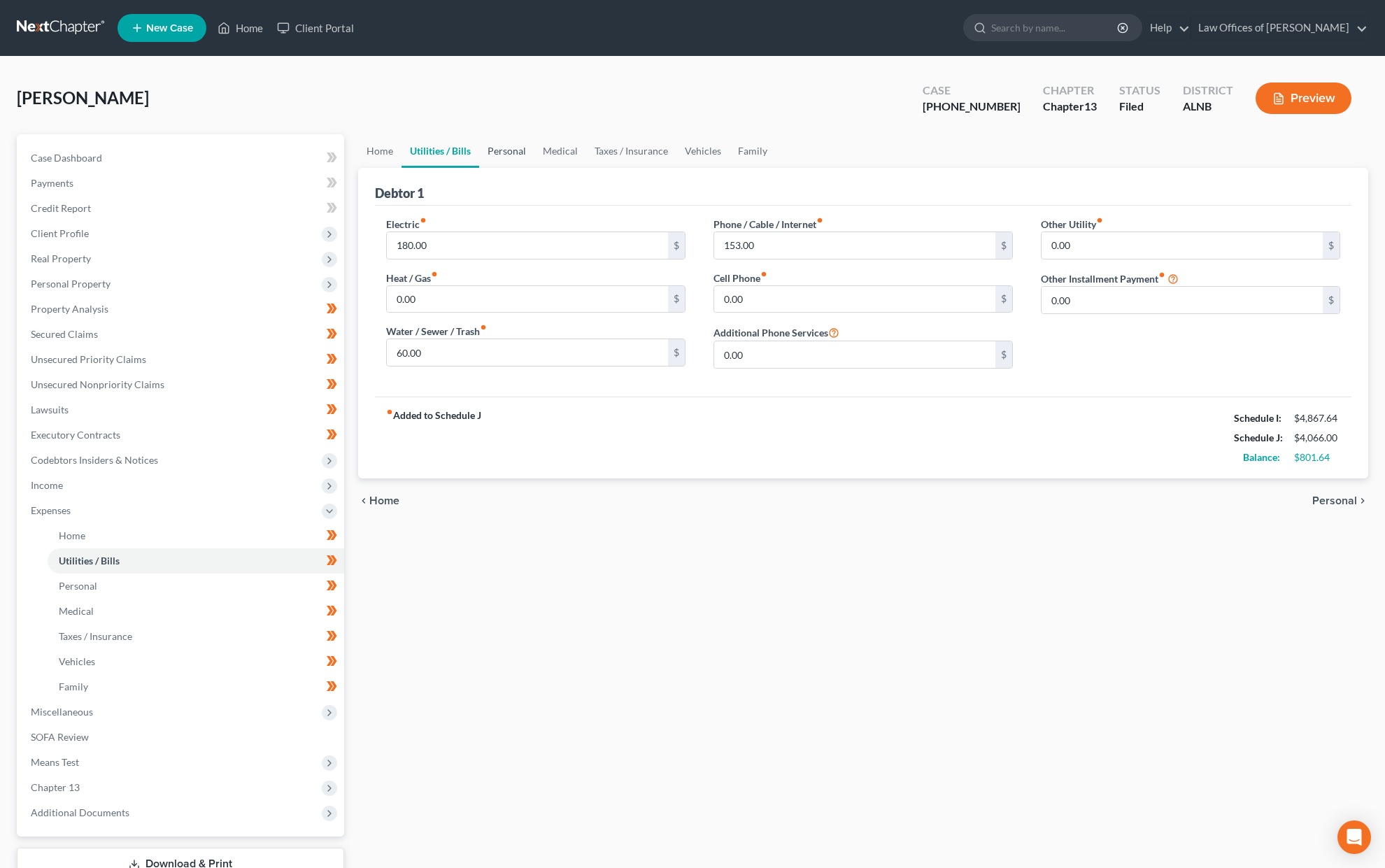
click at [515, 148] on link "Personal" at bounding box center [507, 151] width 56 height 34
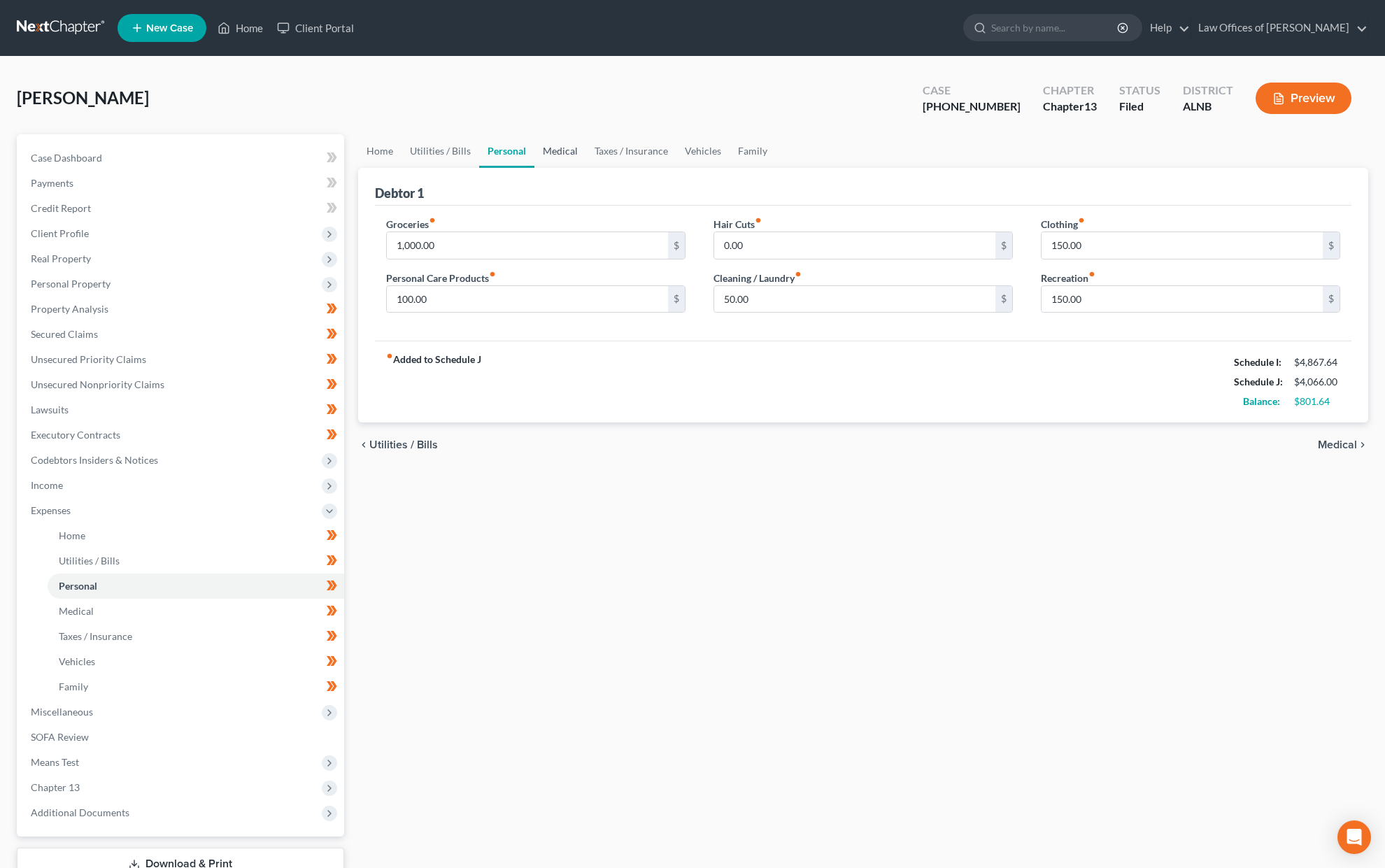
click at [557, 155] on link "Medical" at bounding box center [560, 151] width 52 height 34
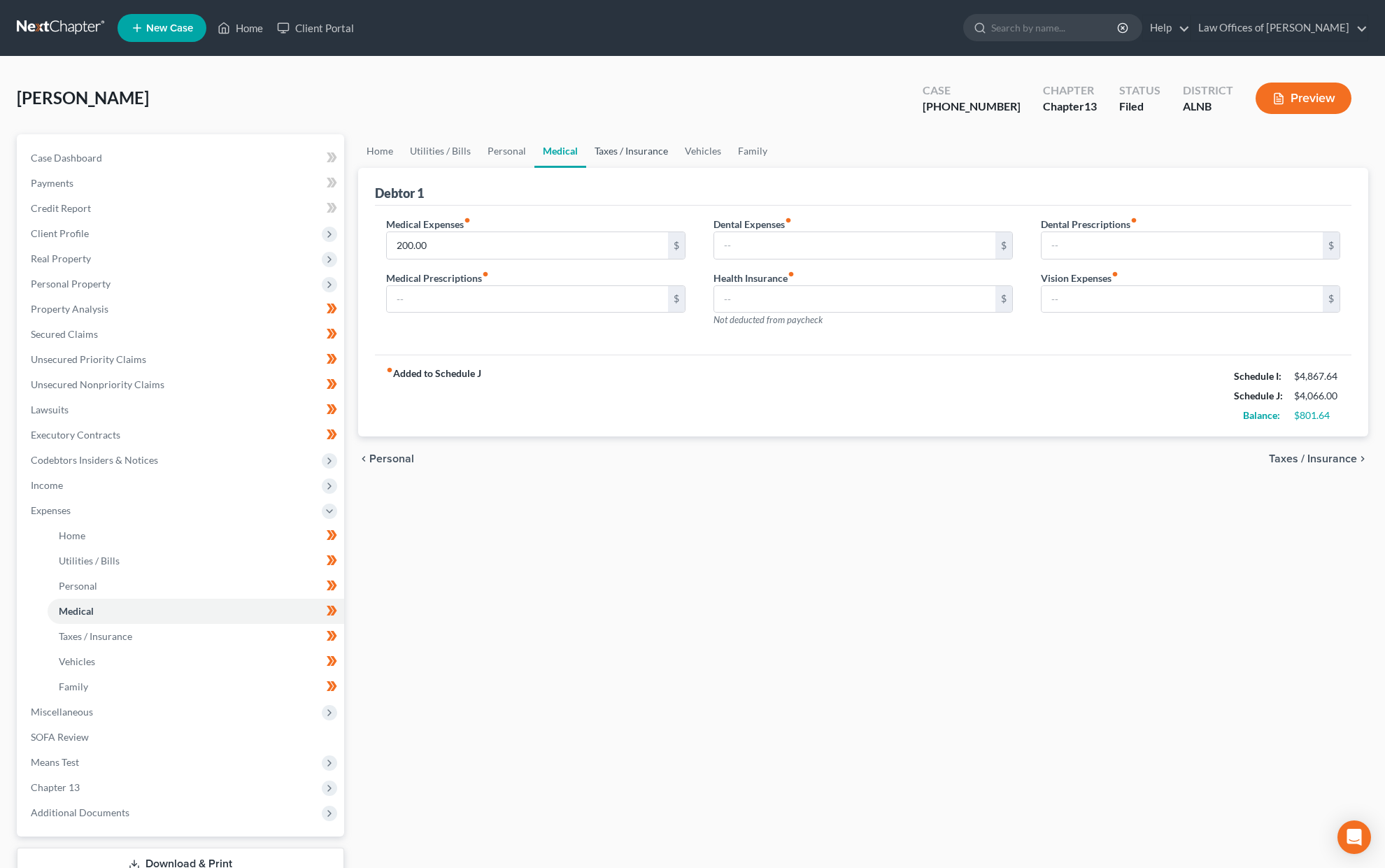
click at [632, 150] on link "Taxes / Insurance" at bounding box center [631, 151] width 91 height 34
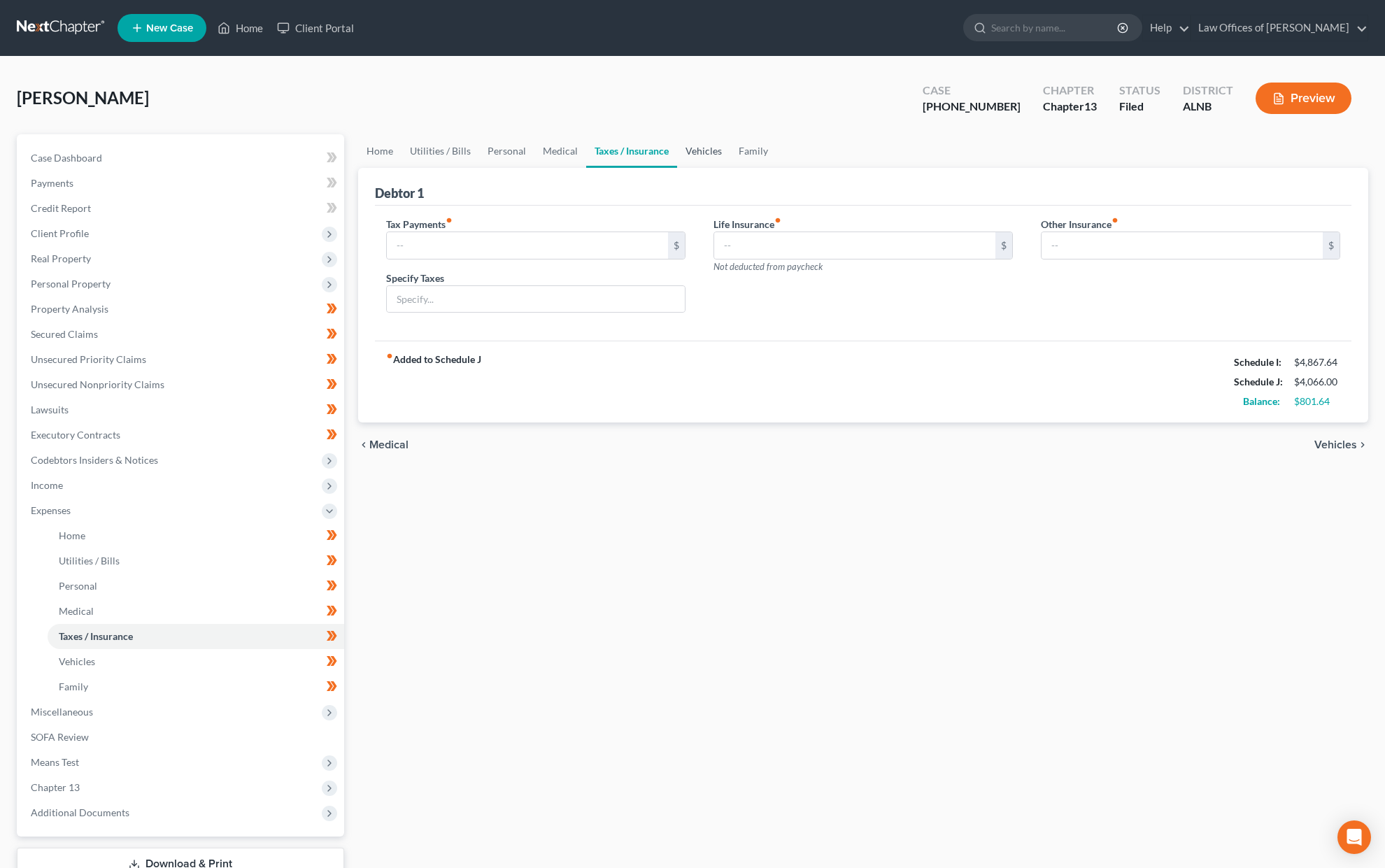
click at [710, 150] on link "Vehicles" at bounding box center [704, 151] width 53 height 34
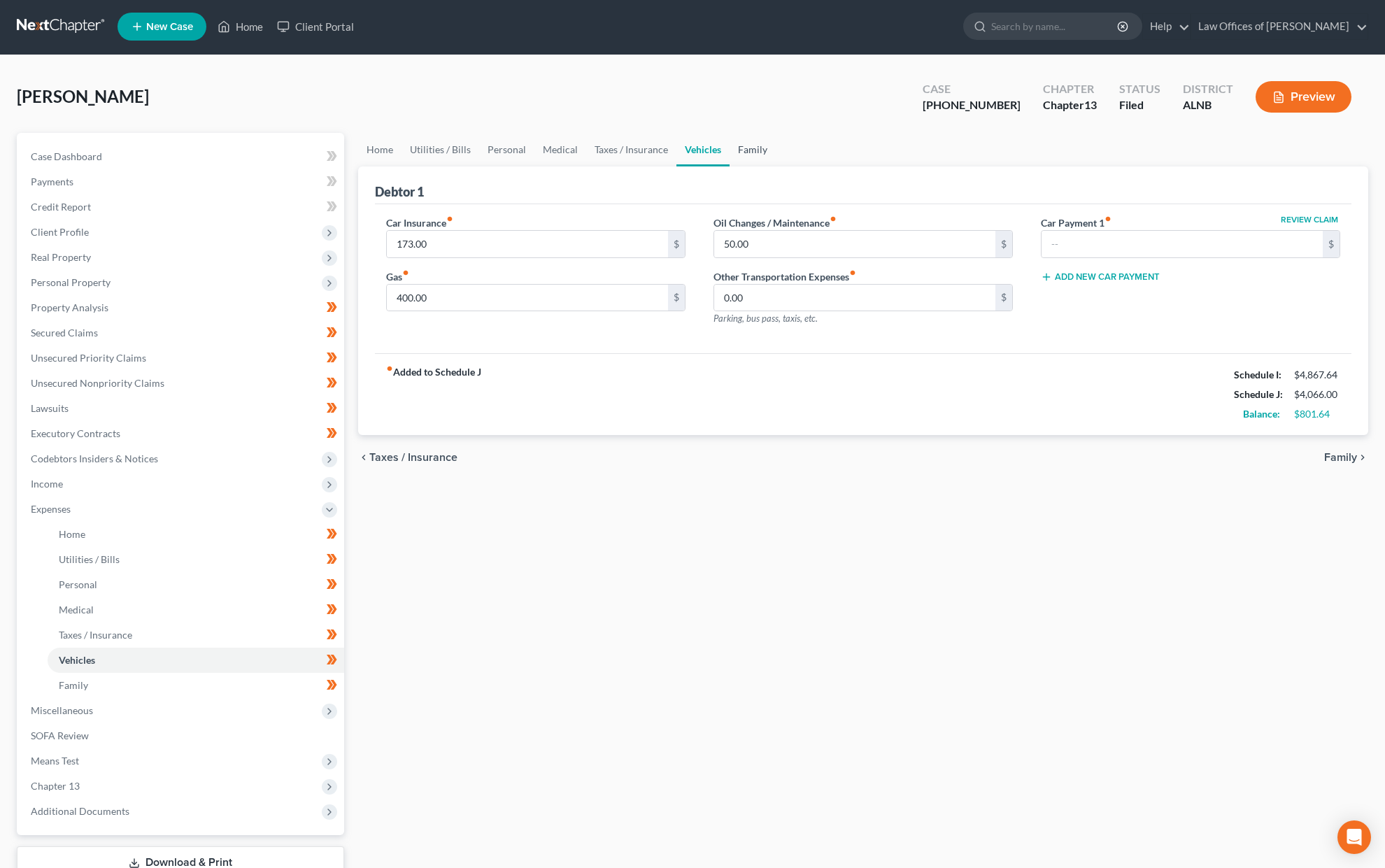
click at [743, 153] on link "Family" at bounding box center [752, 150] width 46 height 34
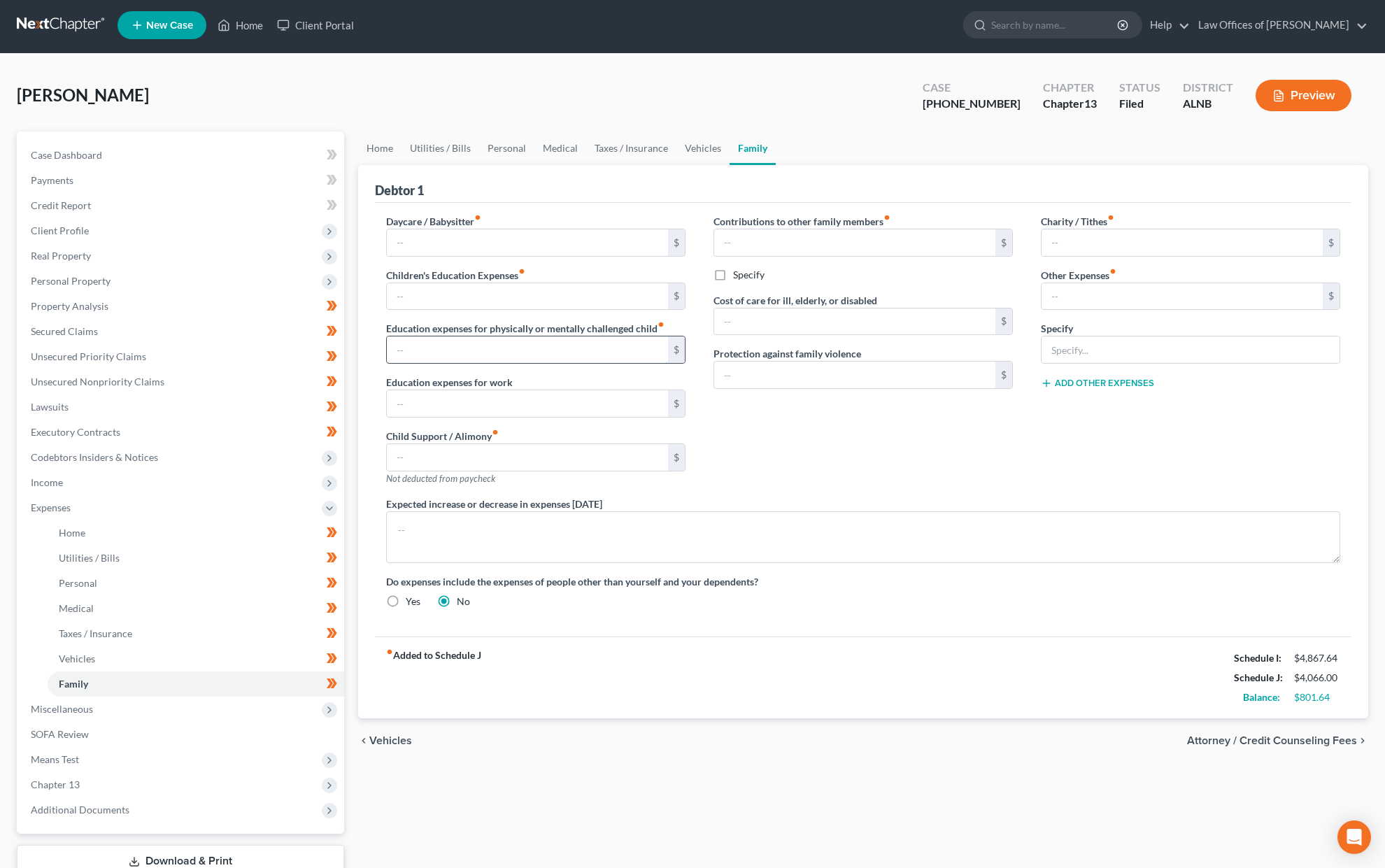
scroll to position [3, 0]
click at [645, 144] on link "Taxes / Insurance" at bounding box center [631, 148] width 91 height 34
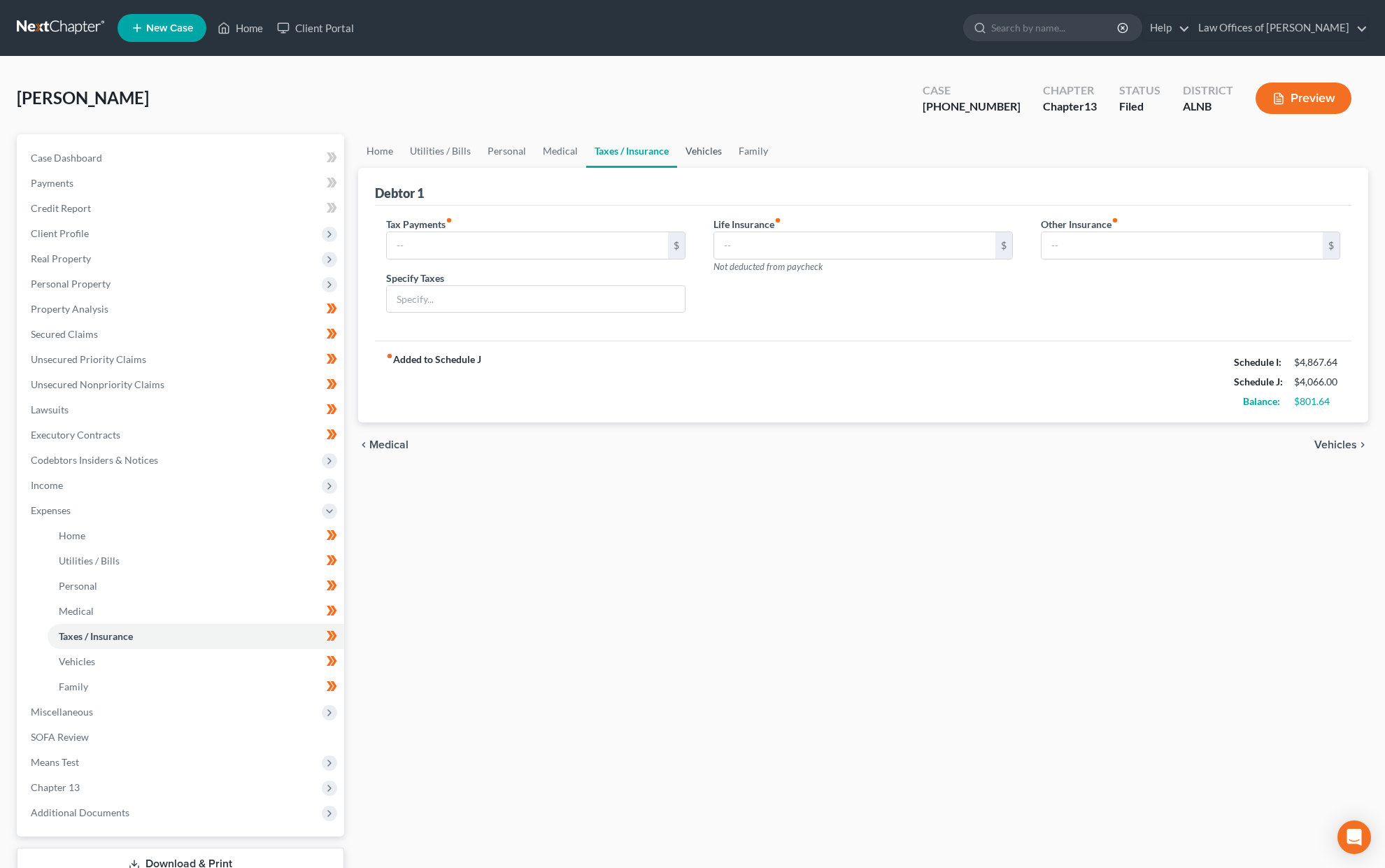
click at [714, 150] on link "Vehicles" at bounding box center [704, 151] width 53 height 34
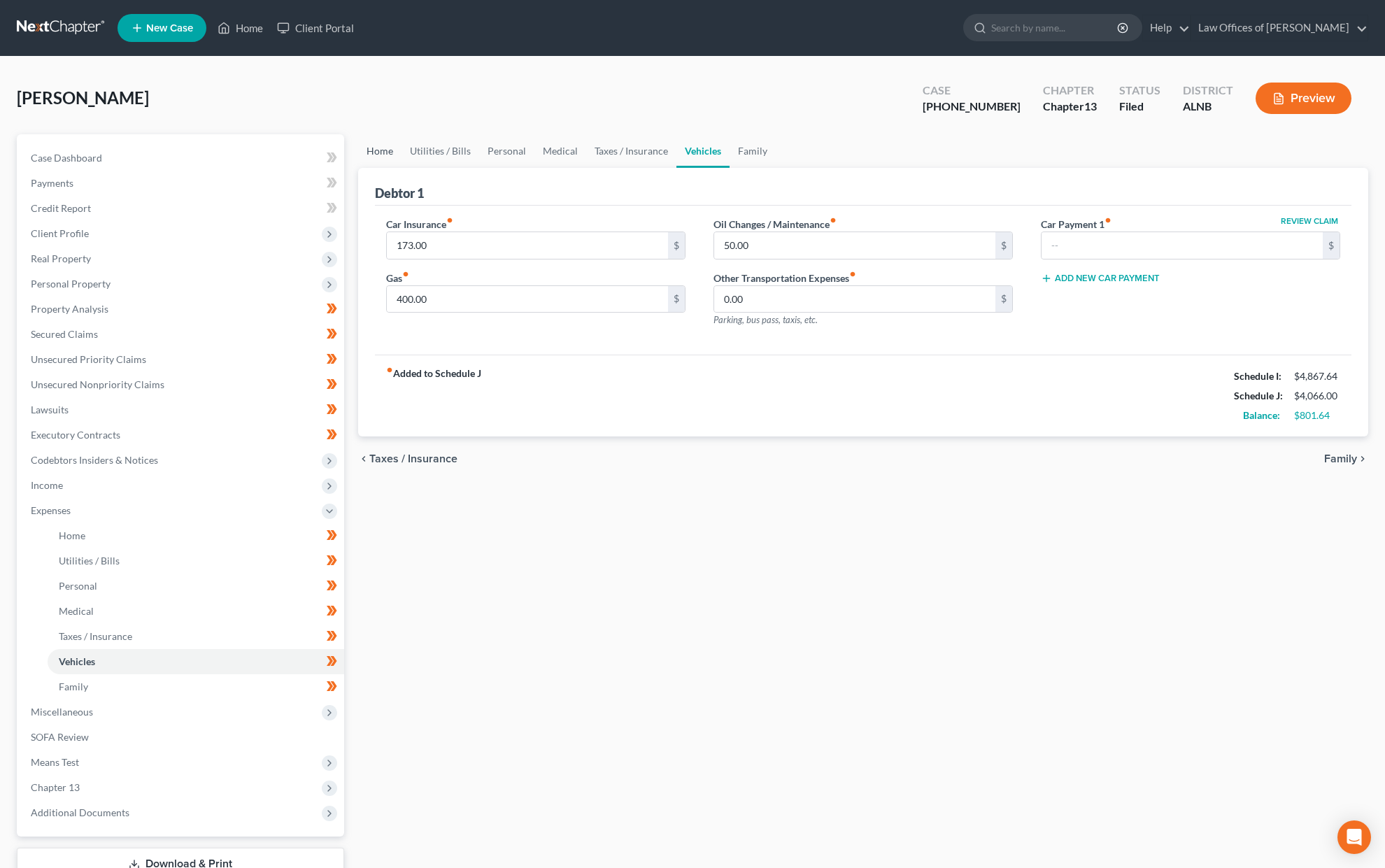
click at [393, 148] on link "Home" at bounding box center [380, 151] width 43 height 34
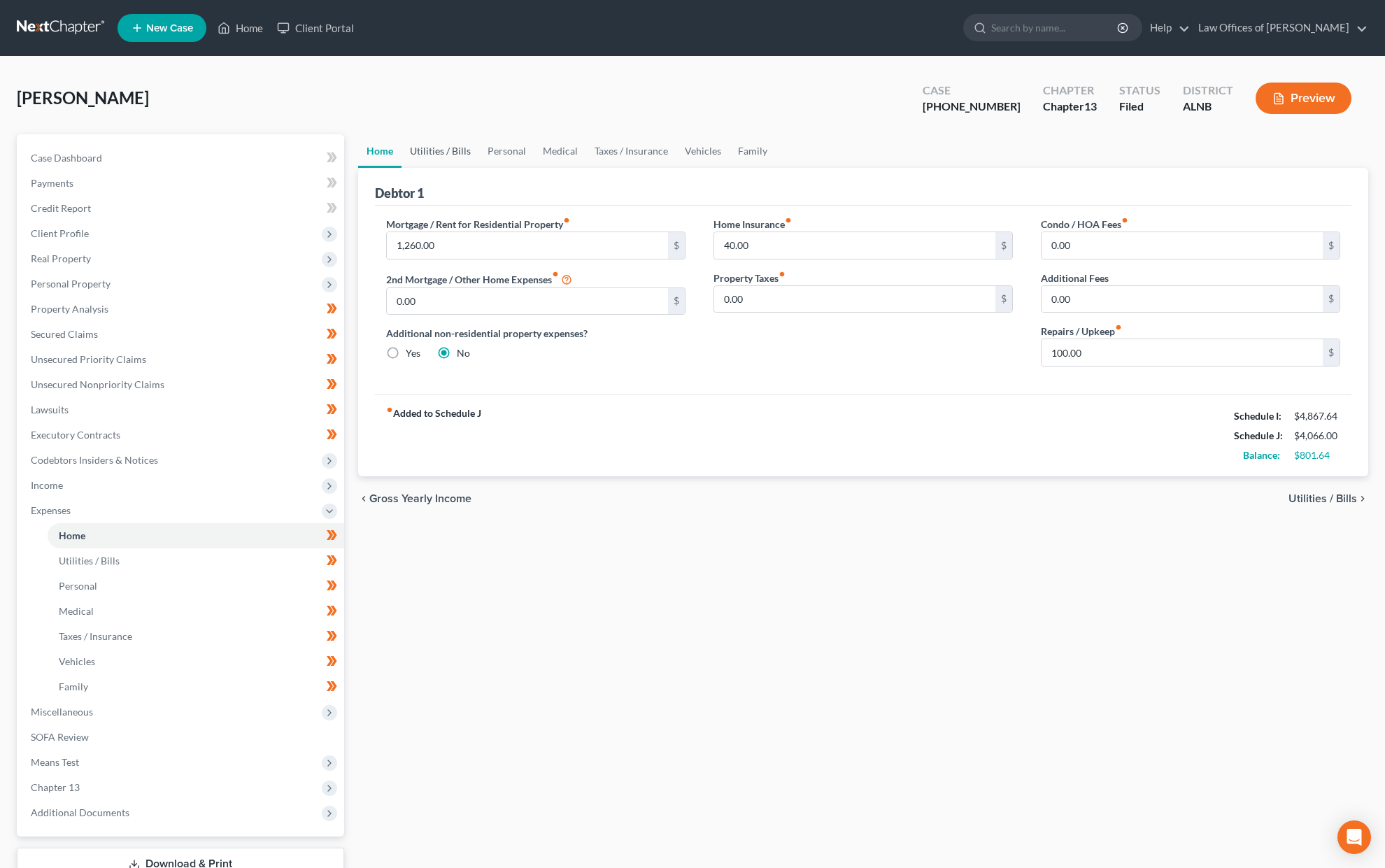
click at [426, 147] on link "Utilities / Bills" at bounding box center [441, 151] width 77 height 34
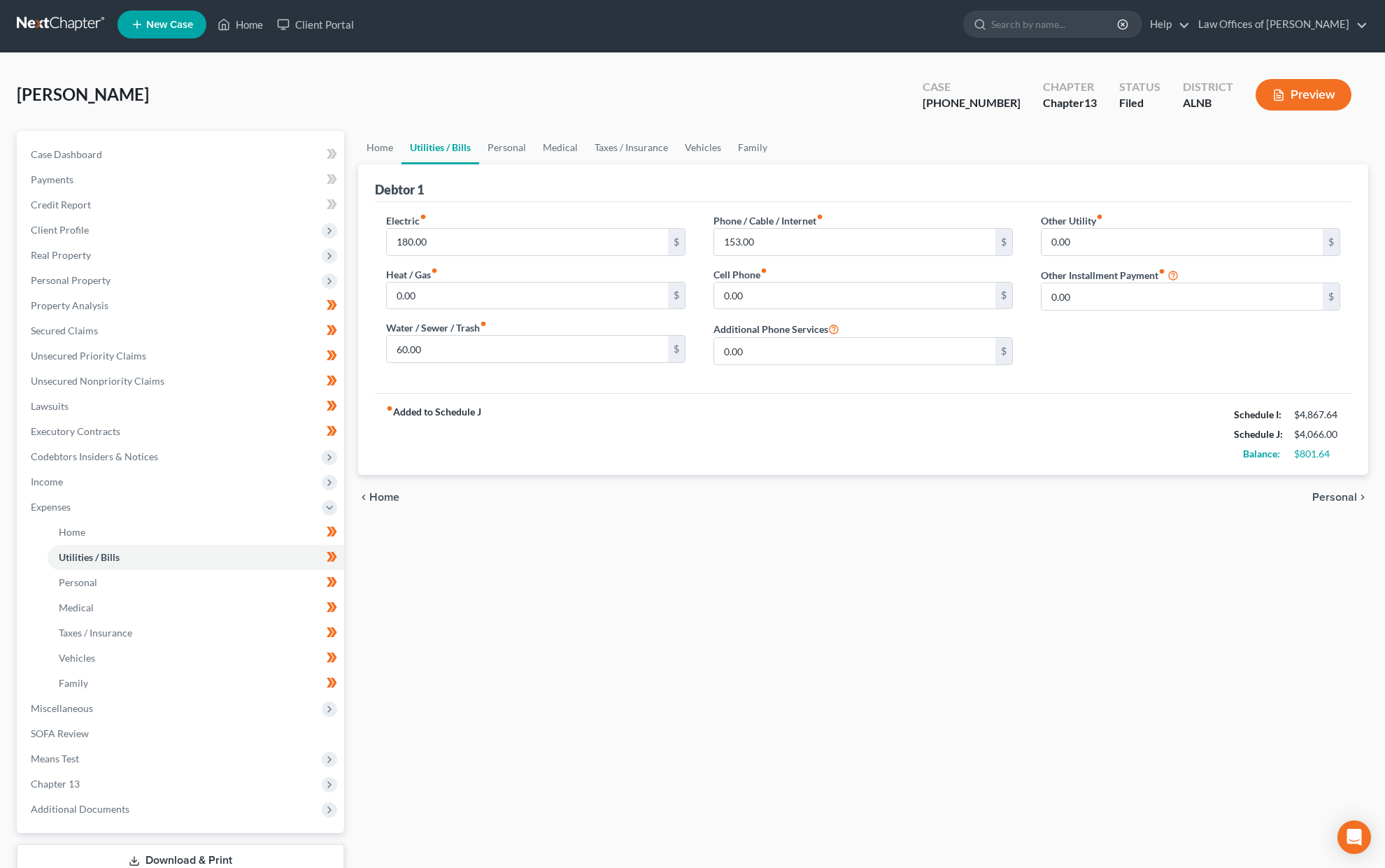
scroll to position [8, 0]
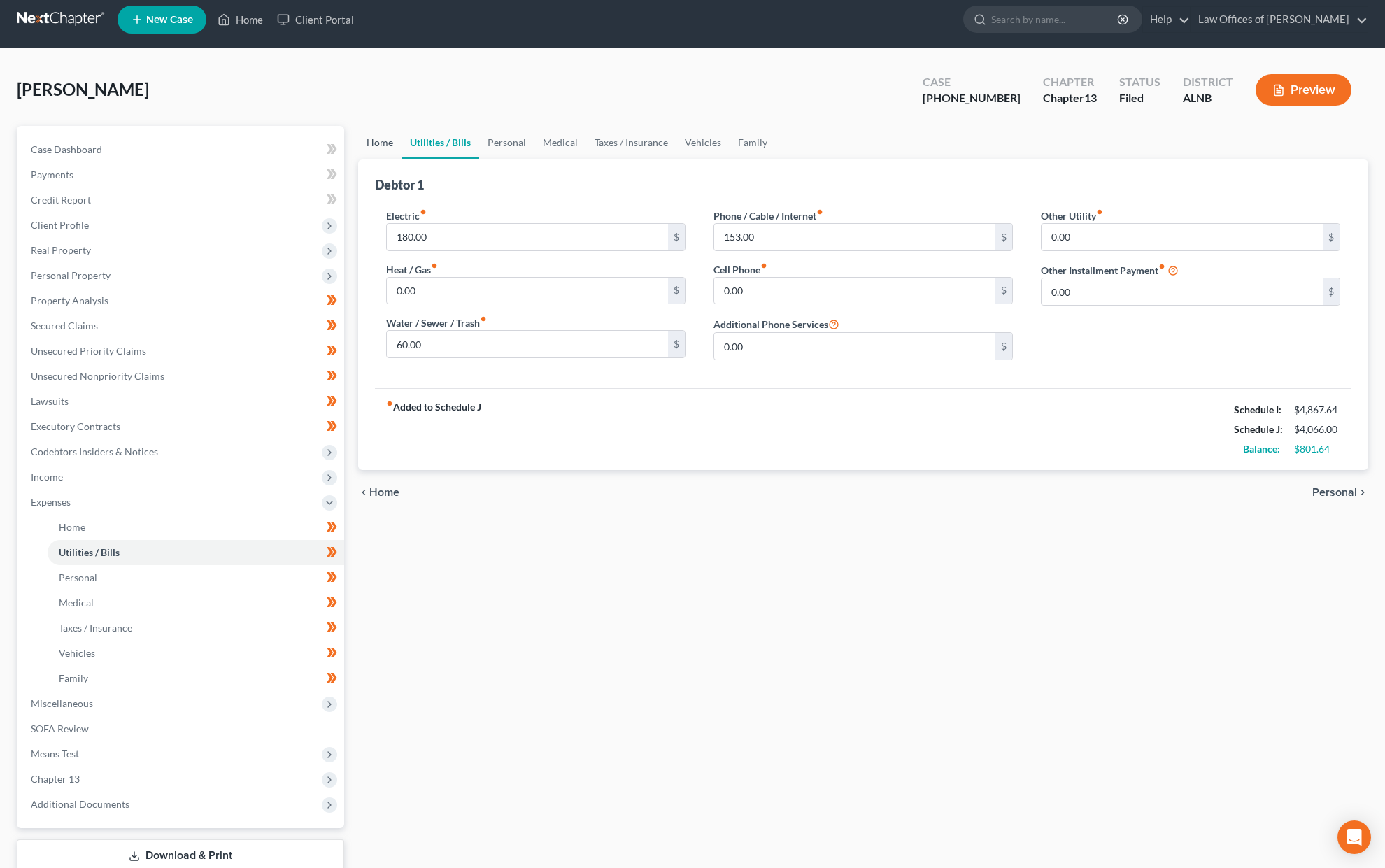
click at [383, 142] on link "Home" at bounding box center [380, 142] width 43 height 34
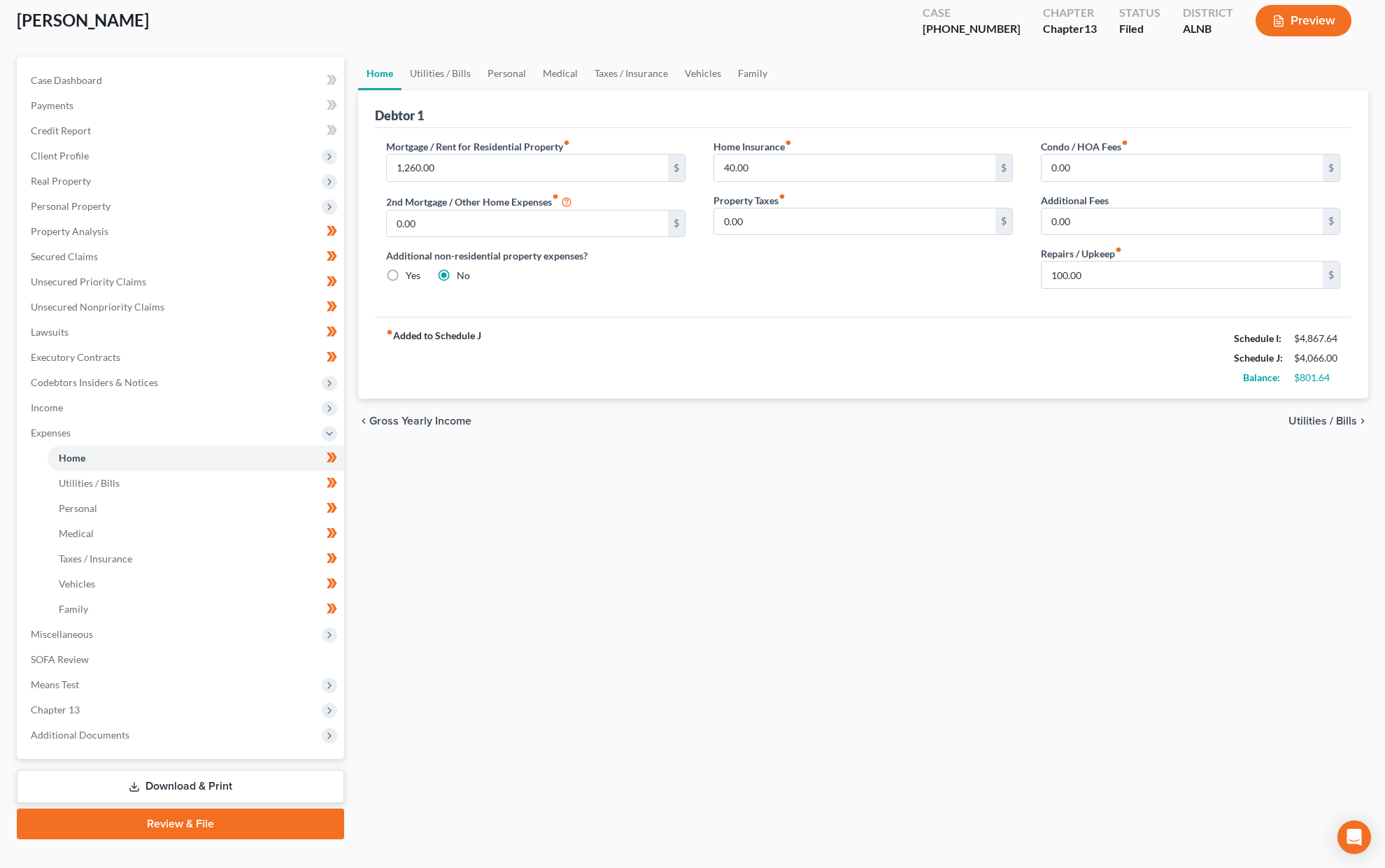
scroll to position [77, 0]
click at [184, 771] on link "Download & Print" at bounding box center [180, 787] width 327 height 33
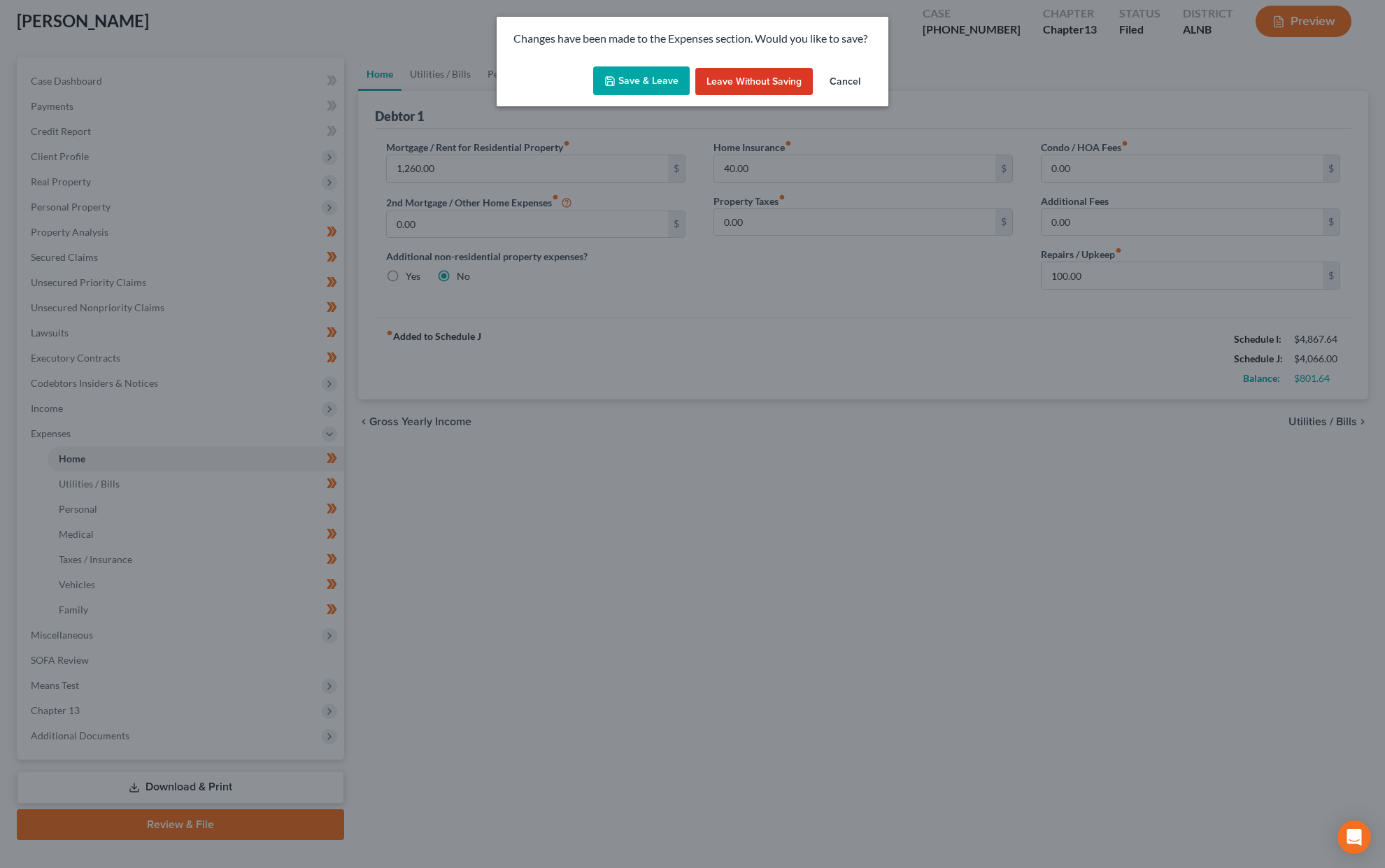
click at [664, 83] on button "Save & Leave" at bounding box center [642, 80] width 96 height 29
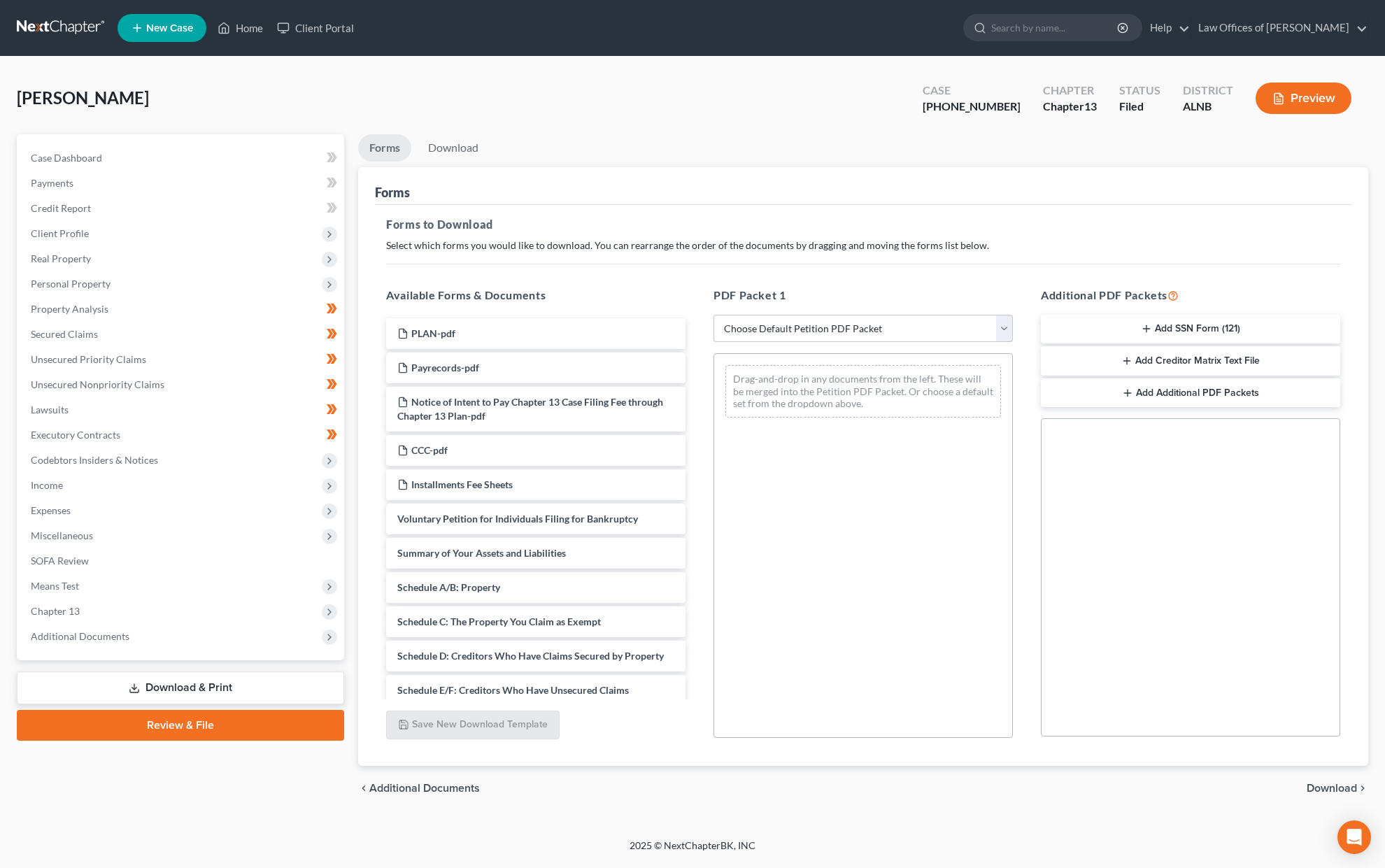
select select "2"
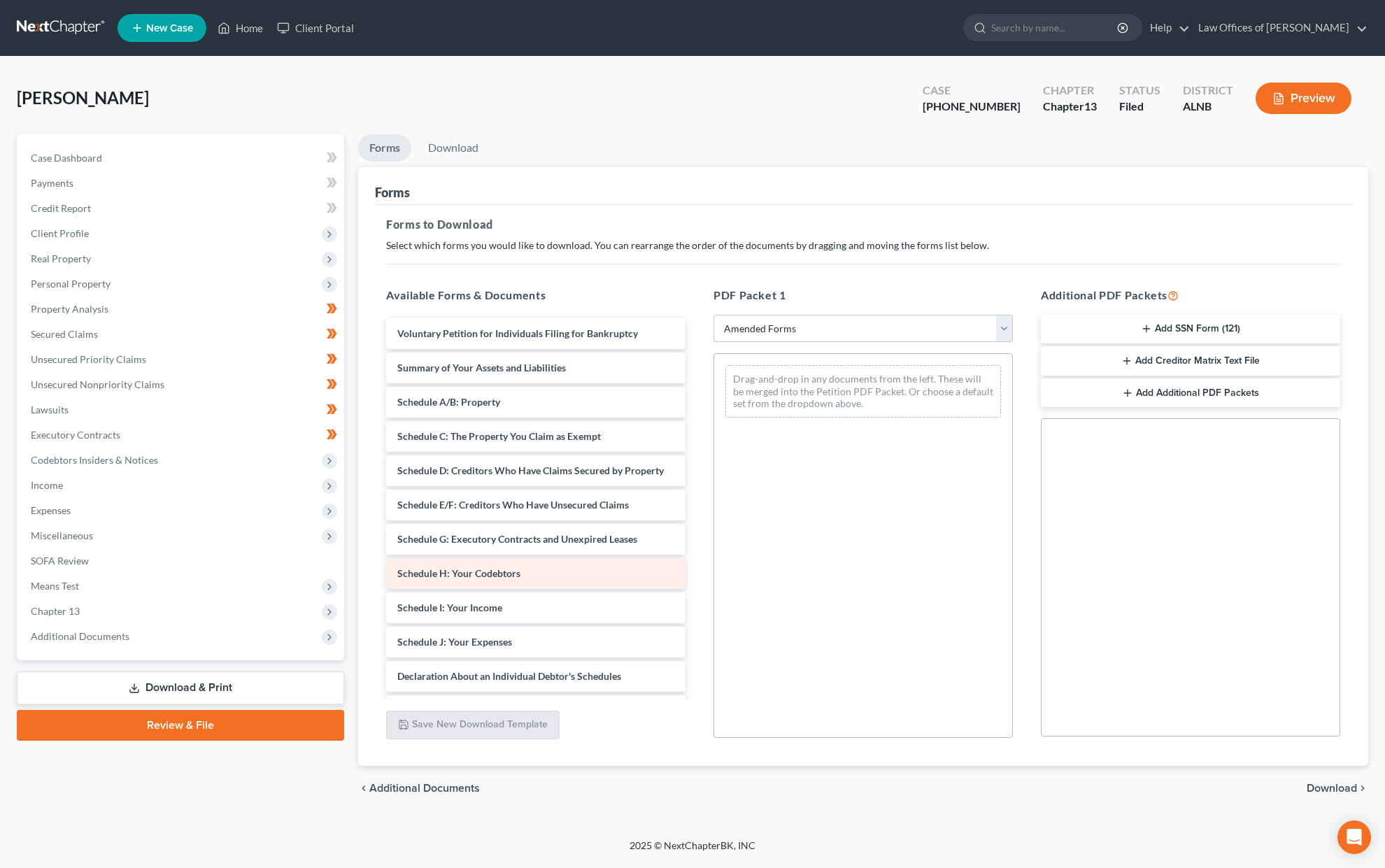
scroll to position [45, 0]
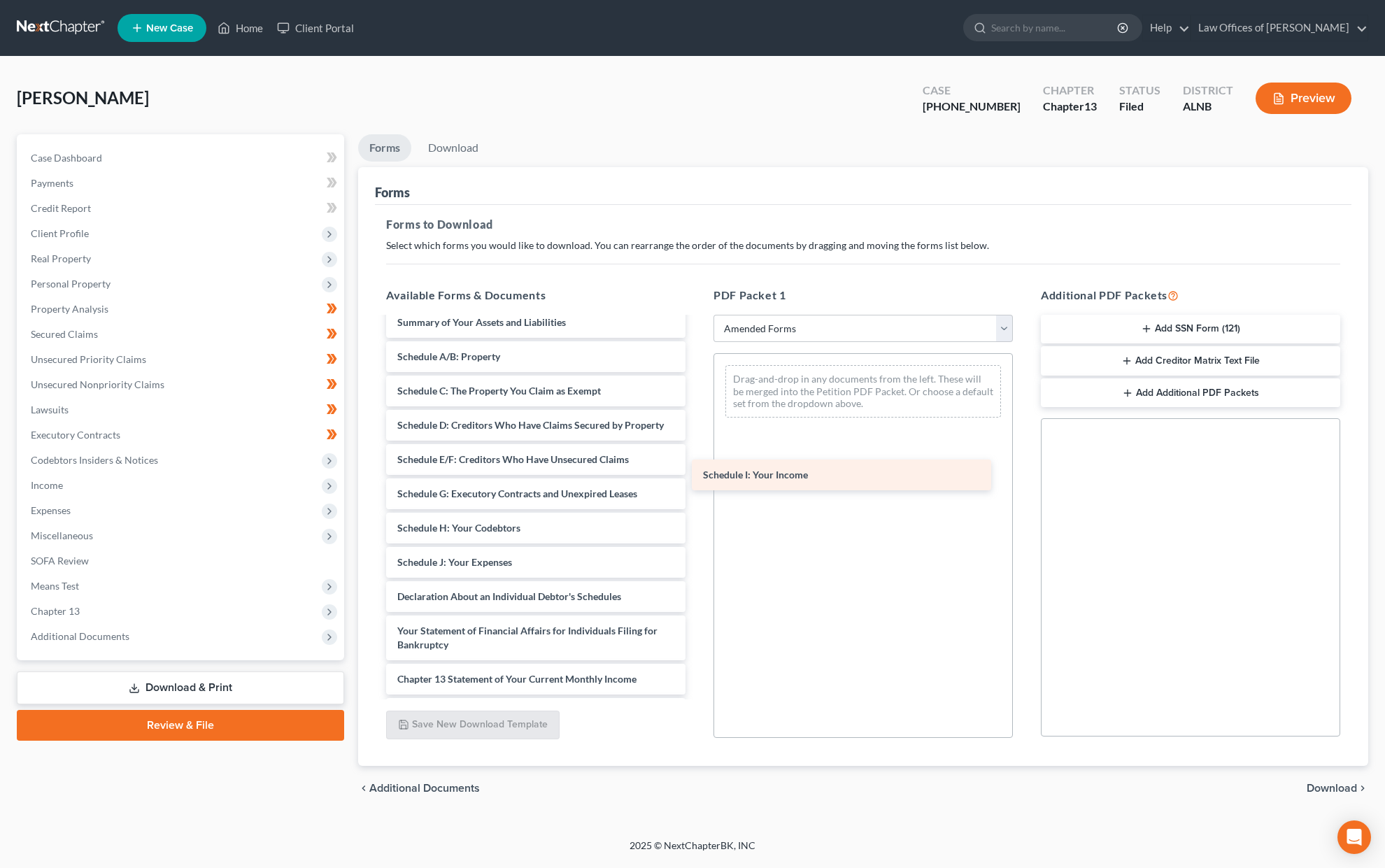
drag, startPoint x: 500, startPoint y: 551, endPoint x: 806, endPoint y: 474, distance: 315.5
click at [697, 474] on div "Schedule I: Your Income Voluntary Petition for Individuals Filing for Bankruptc…" at bounding box center [535, 559] width 322 height 573
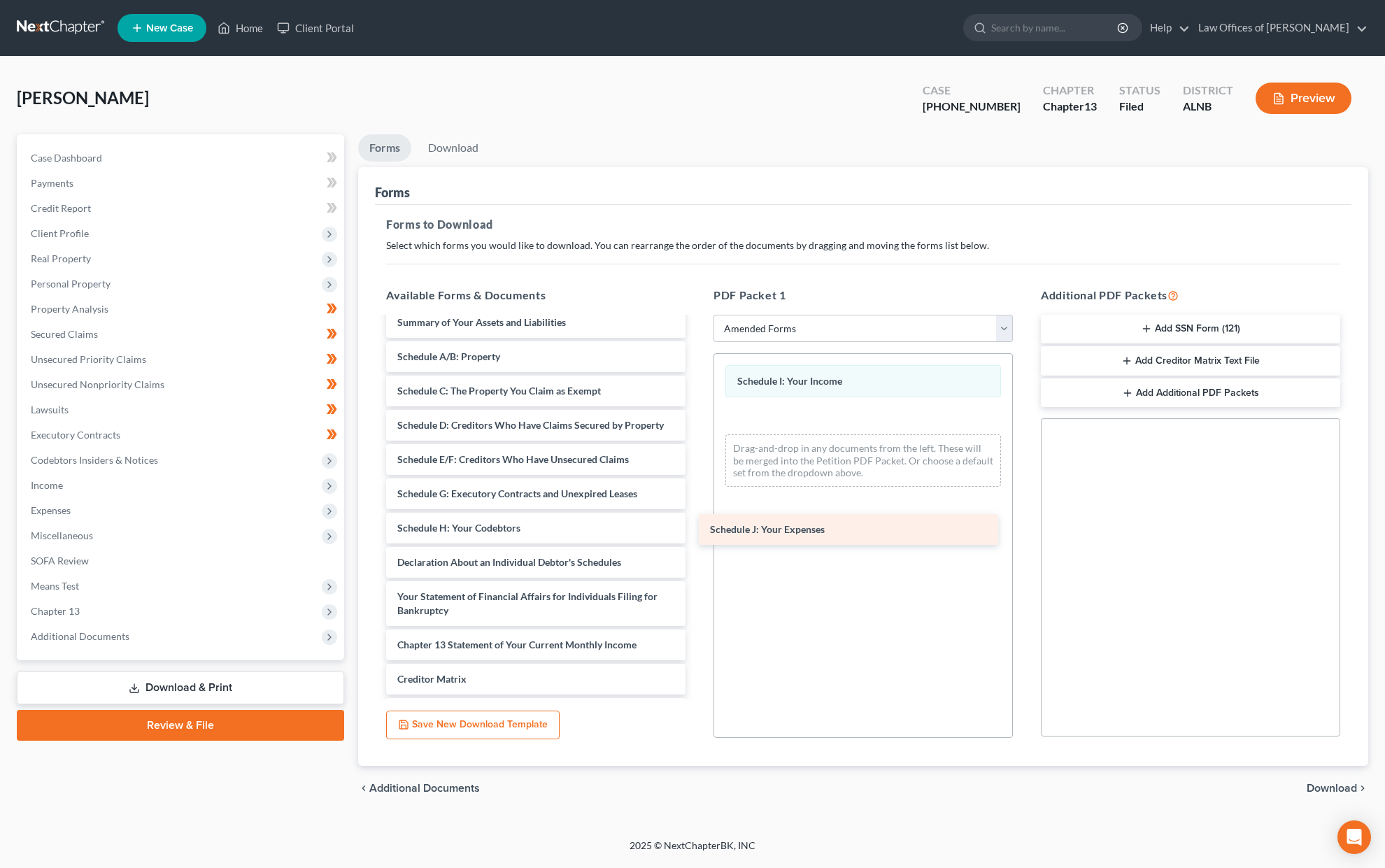
drag, startPoint x: 496, startPoint y: 551, endPoint x: 809, endPoint y: 528, distance: 313.8
click at [697, 528] on div "Schedule J: Your Expenses Voluntary Petition for Individuals Filing for Bankrup…" at bounding box center [535, 542] width 322 height 539
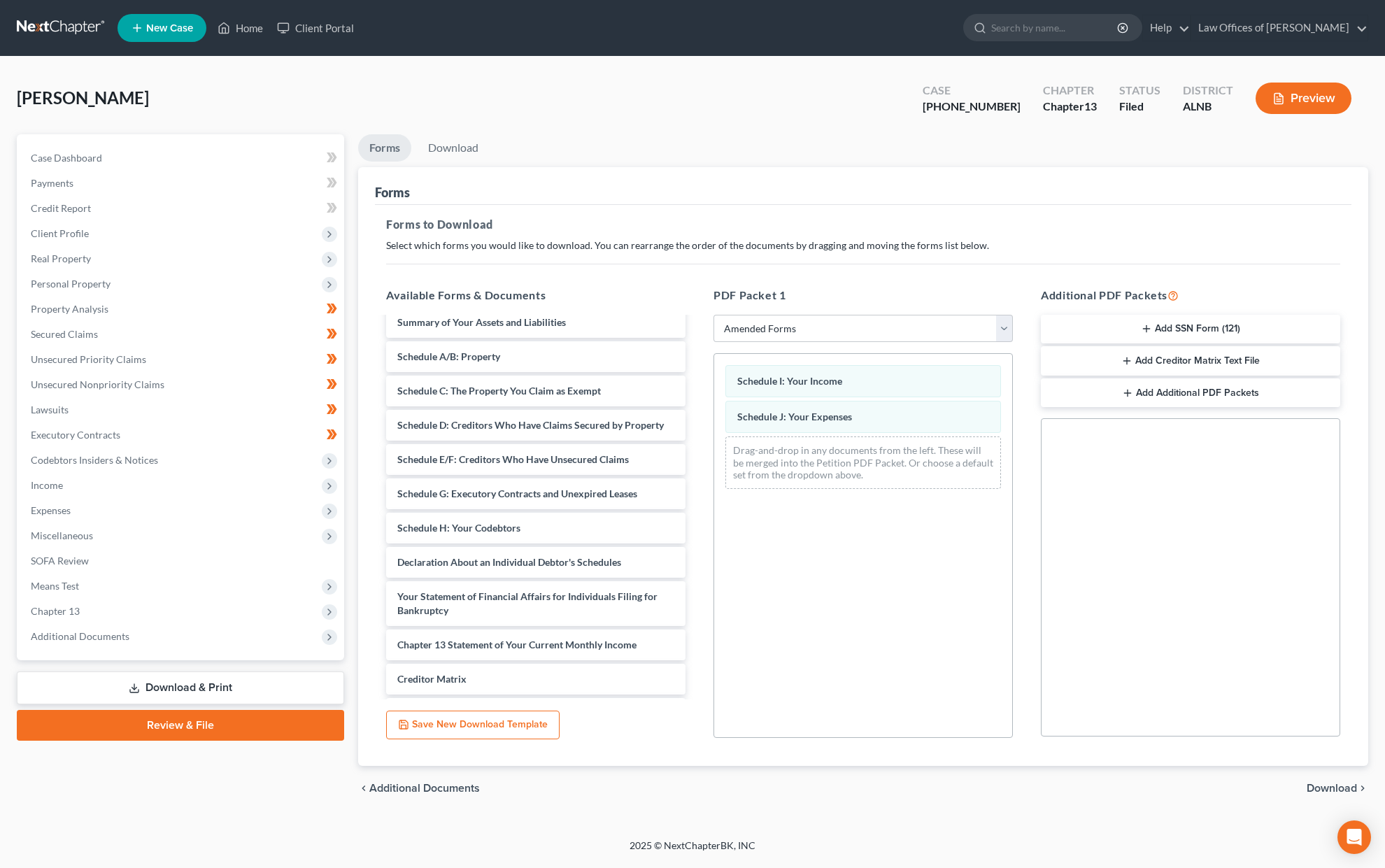
click at [1326, 785] on span "Download" at bounding box center [1331, 789] width 50 height 11
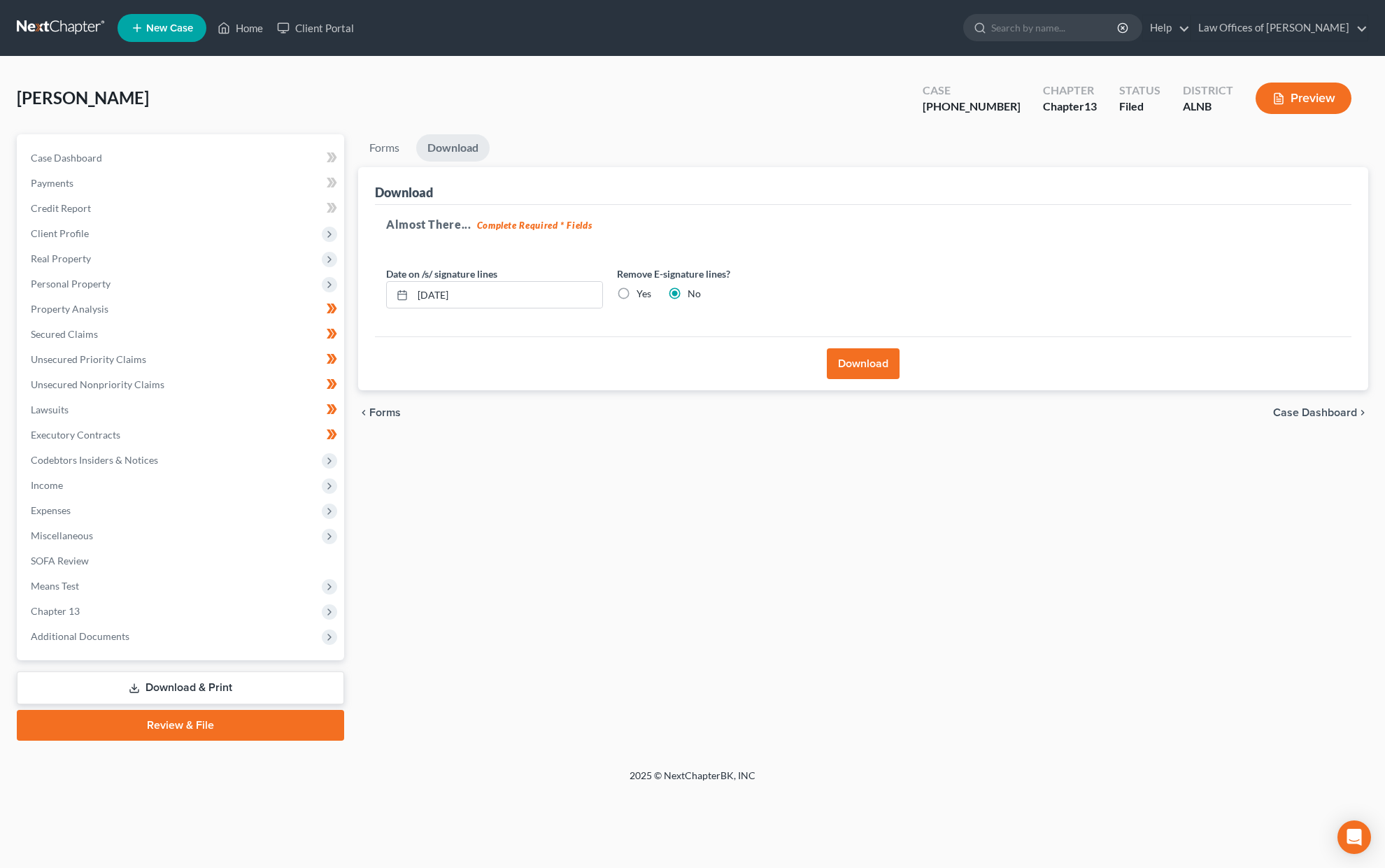
click at [880, 360] on button "Download" at bounding box center [862, 363] width 73 height 31
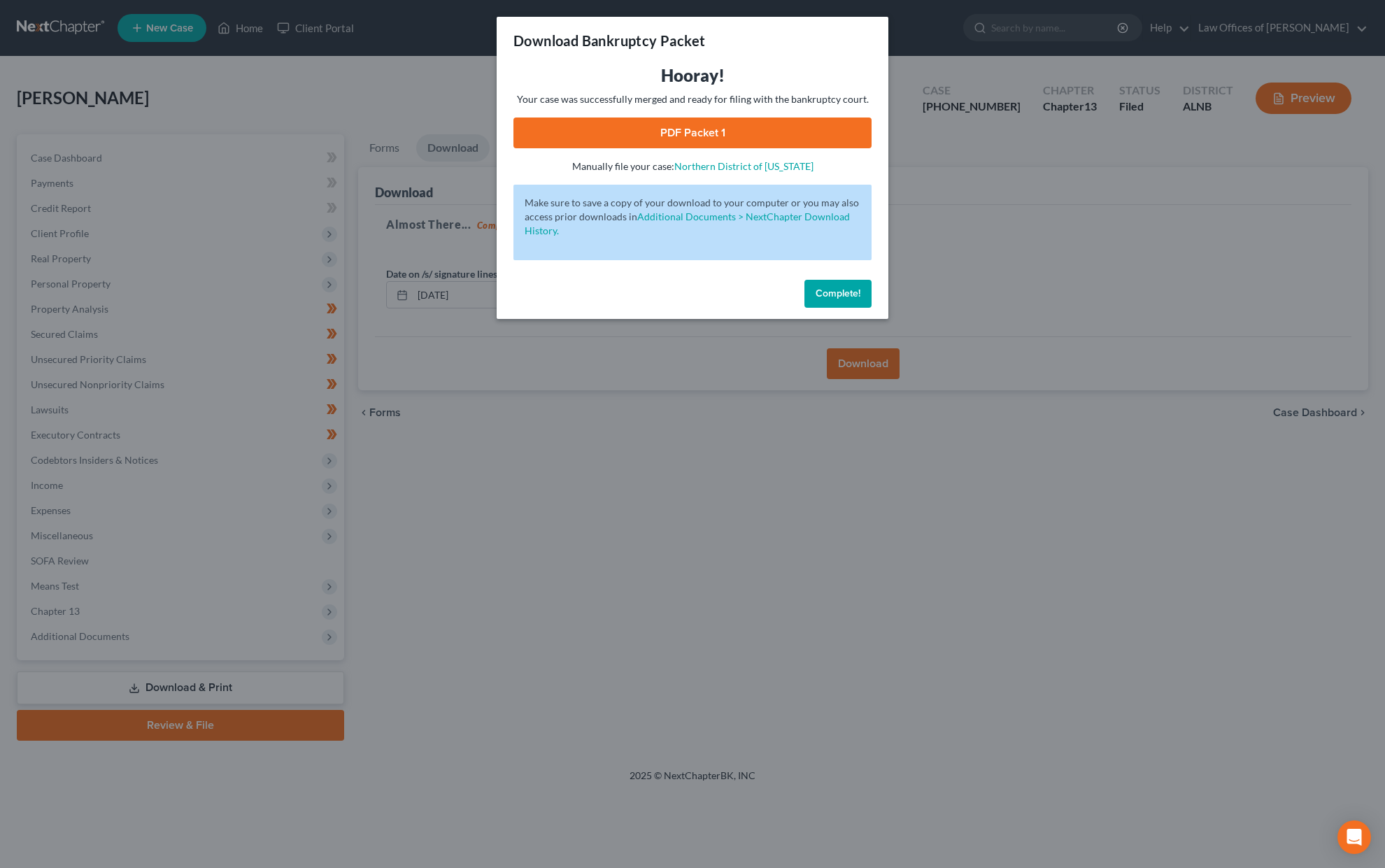
click at [749, 131] on link "PDF Packet 1" at bounding box center [692, 133] width 359 height 31
